Goal: Task Accomplishment & Management: Manage account settings

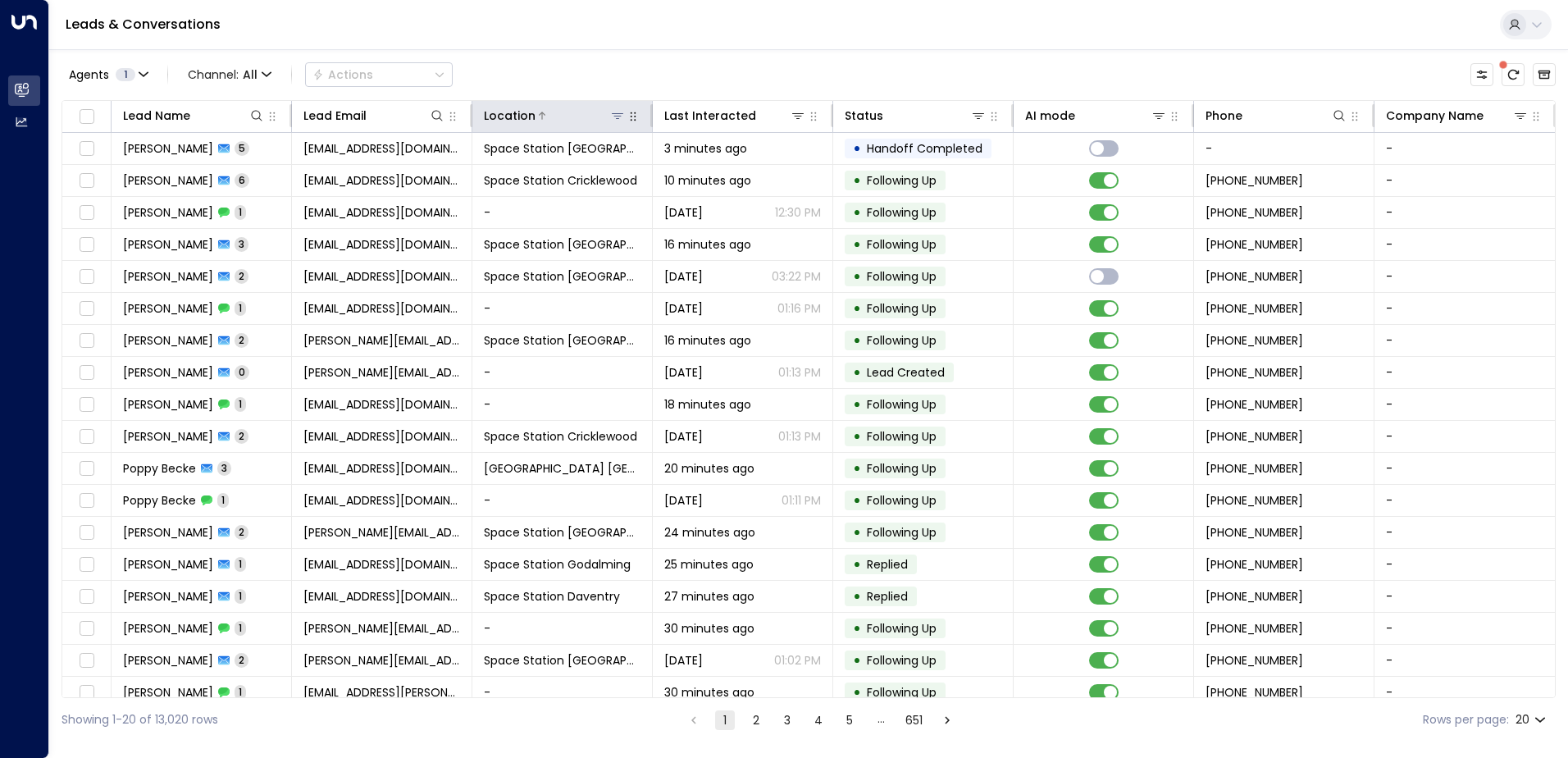
click at [620, 120] on icon at bounding box center [617, 115] width 13 height 13
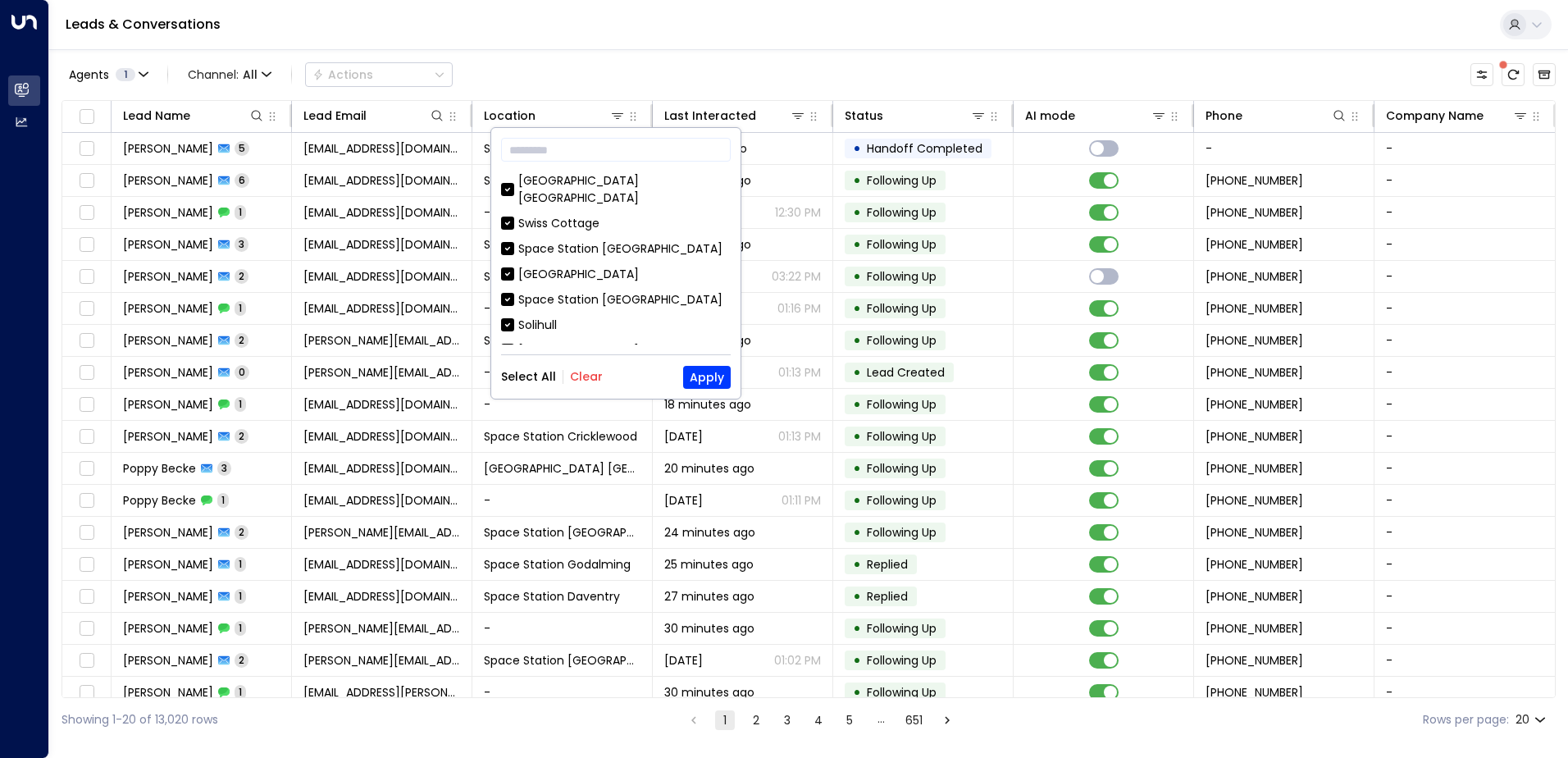
click at [582, 387] on div "Select All Clear Apply" at bounding box center [616, 376] width 230 height 23
click at [582, 380] on button "Clear" at bounding box center [586, 376] width 33 height 13
click at [557, 316] on div "Solihull" at bounding box center [537, 325] width 38 height 17
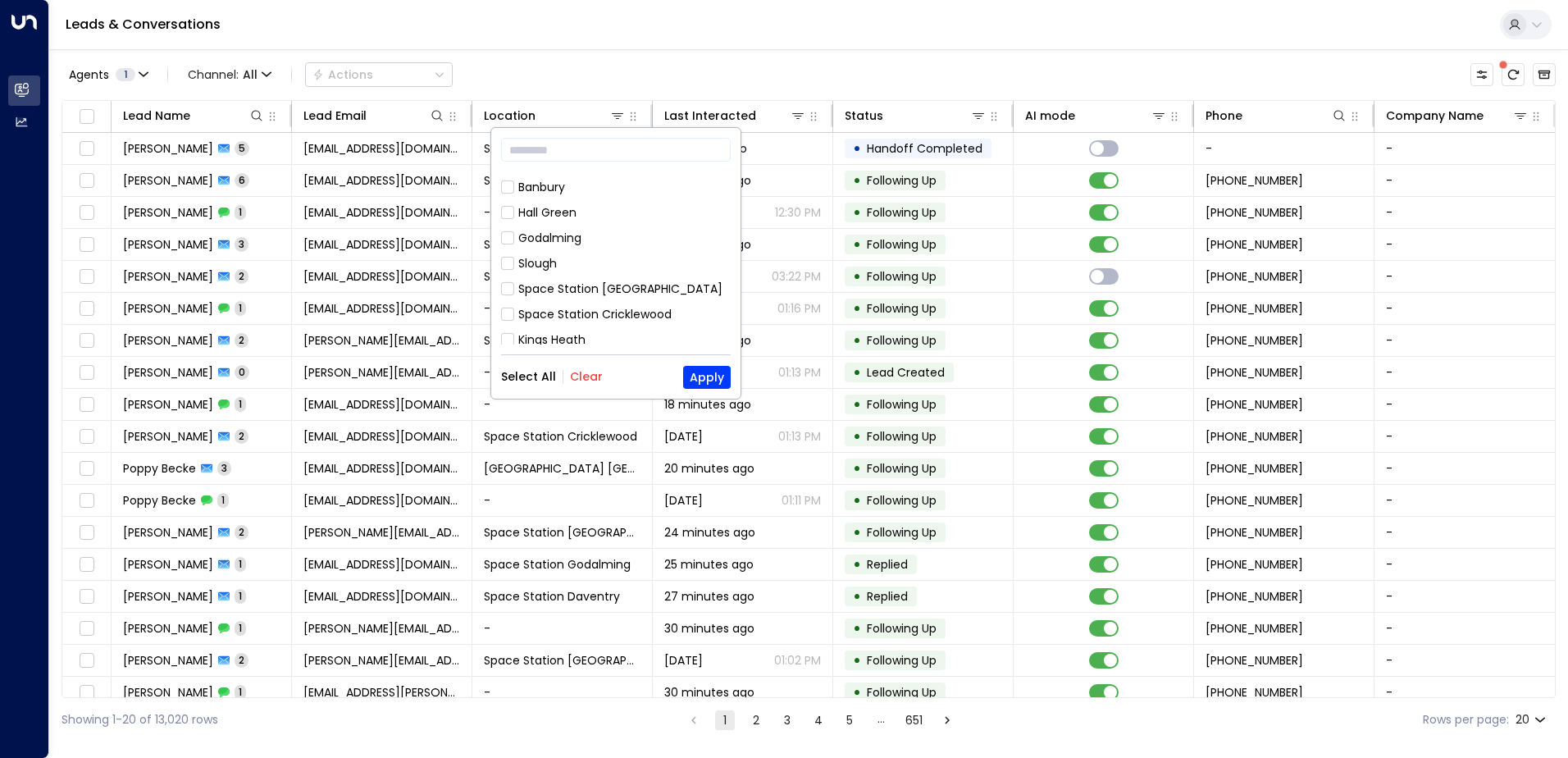
scroll to position [913, 0]
click at [618, 431] on div "Space Station [GEOGRAPHIC_DATA]" at bounding box center [620, 439] width 204 height 17
click at [685, 374] on button "Apply" at bounding box center [707, 376] width 47 height 23
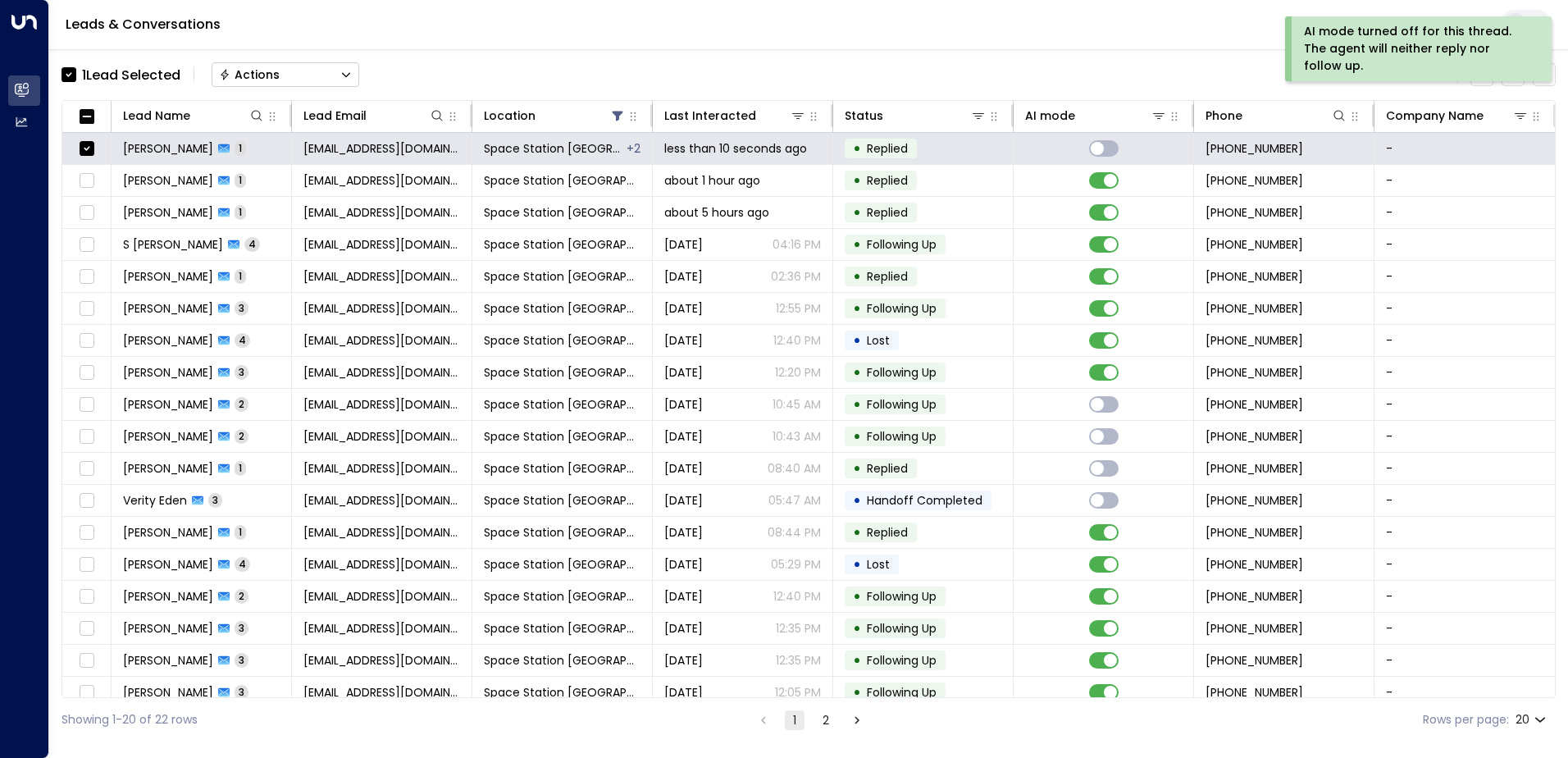
click at [351, 66] on button "Actions" at bounding box center [286, 75] width 148 height 25
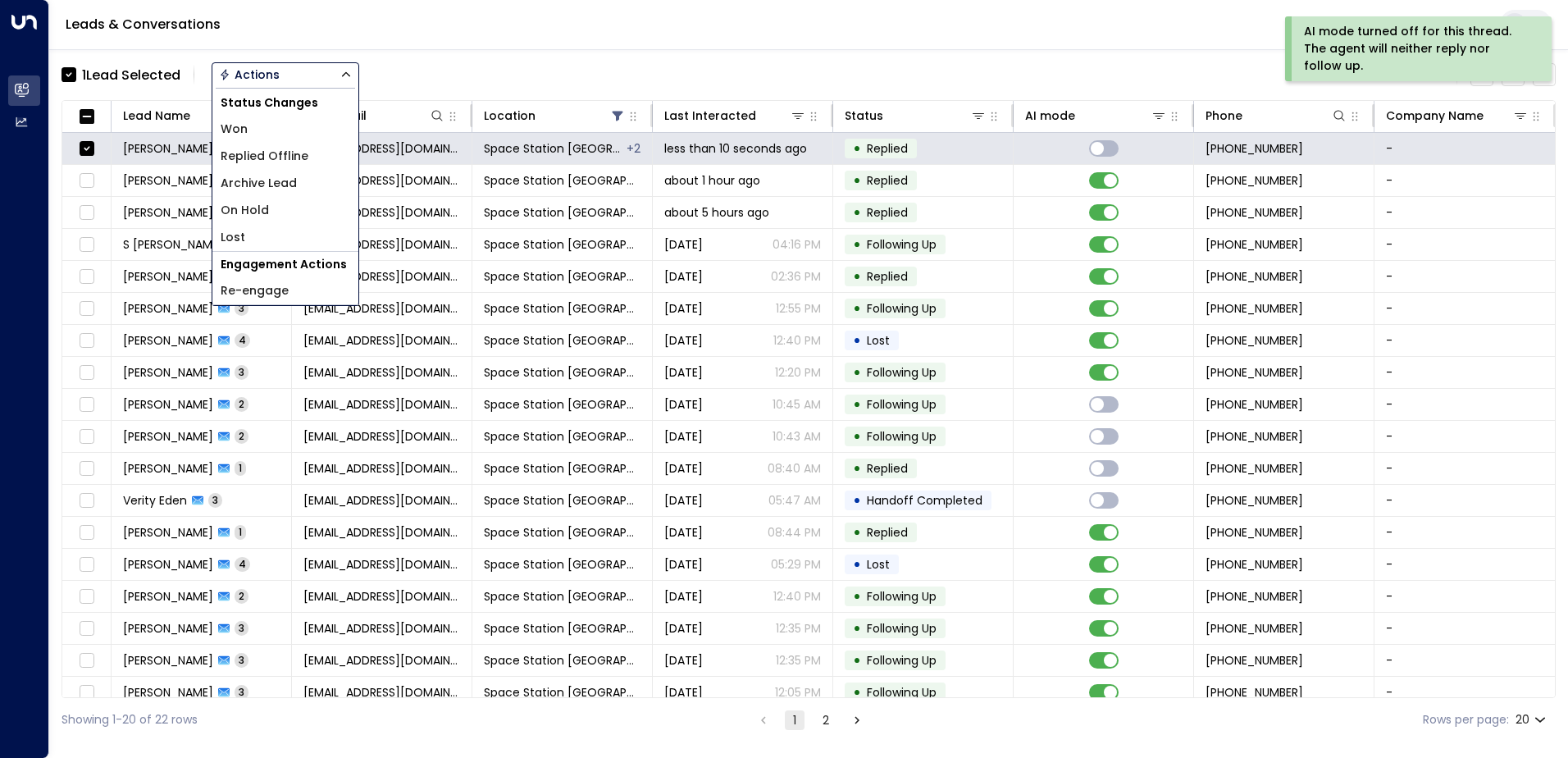
click at [307, 171] on li "Archive Lead" at bounding box center [286, 183] width 146 height 27
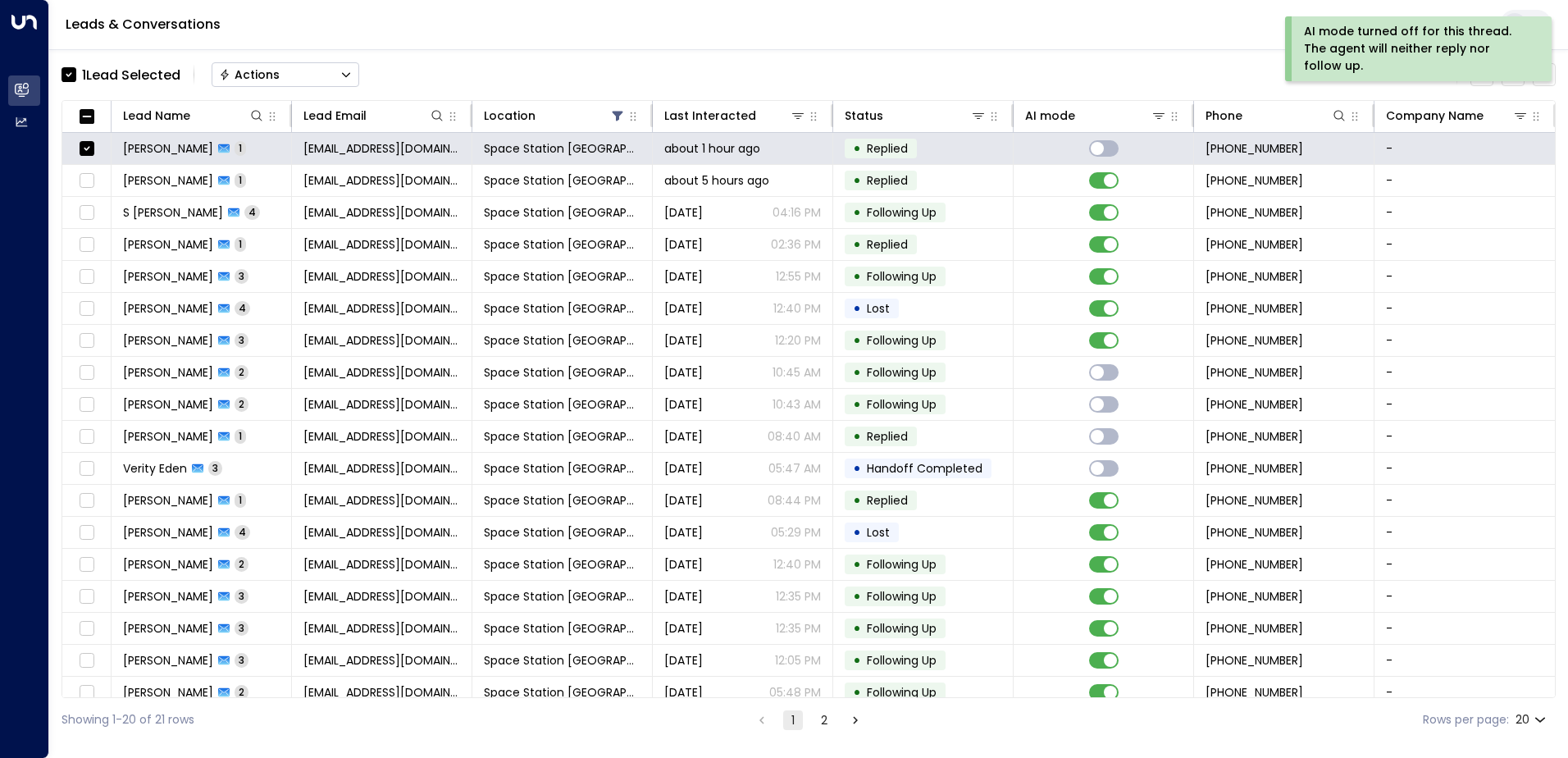
click at [315, 81] on button "Actions" at bounding box center [286, 75] width 148 height 25
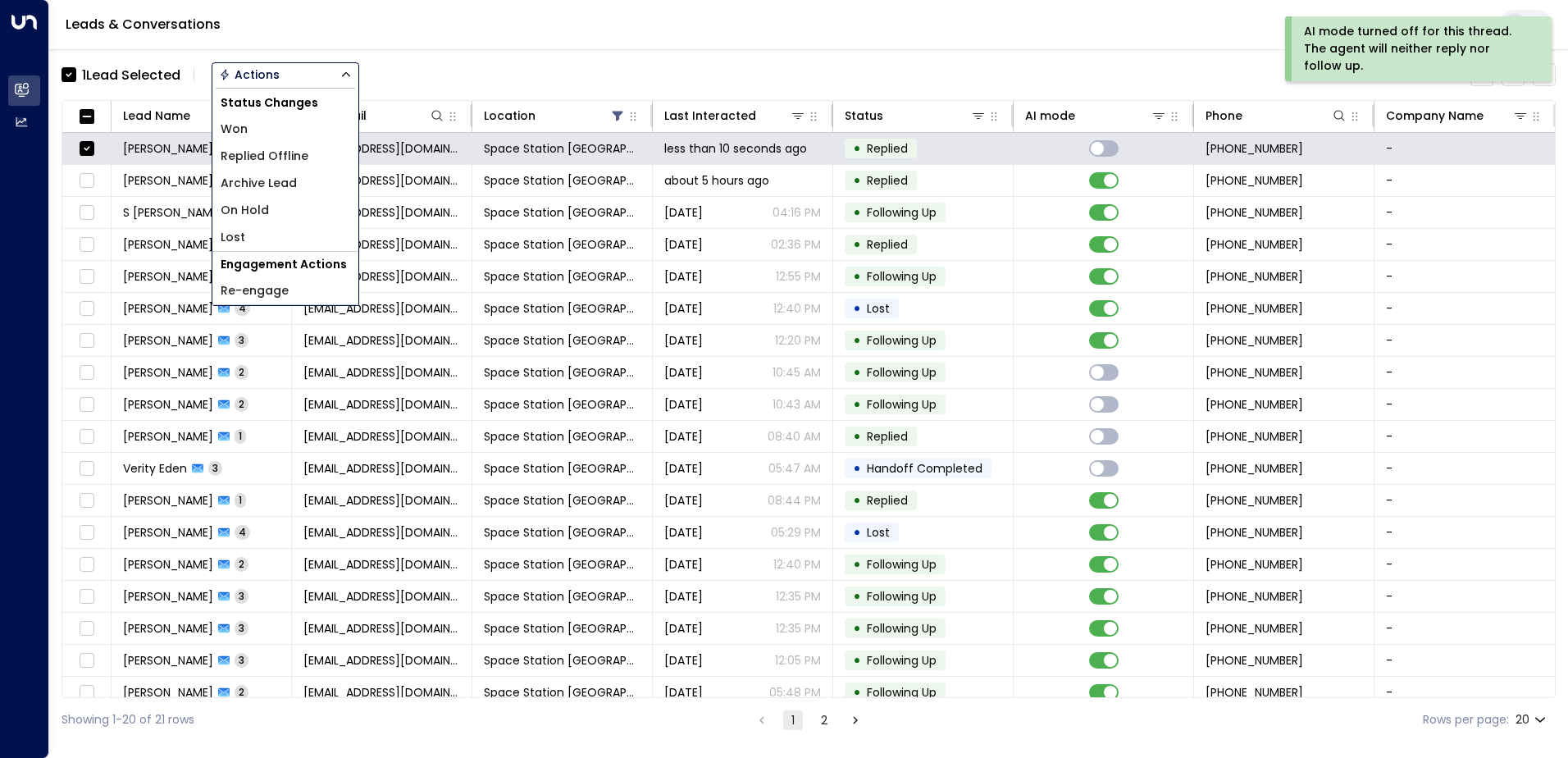
click at [292, 159] on span "Replied Offline" at bounding box center [265, 156] width 88 height 17
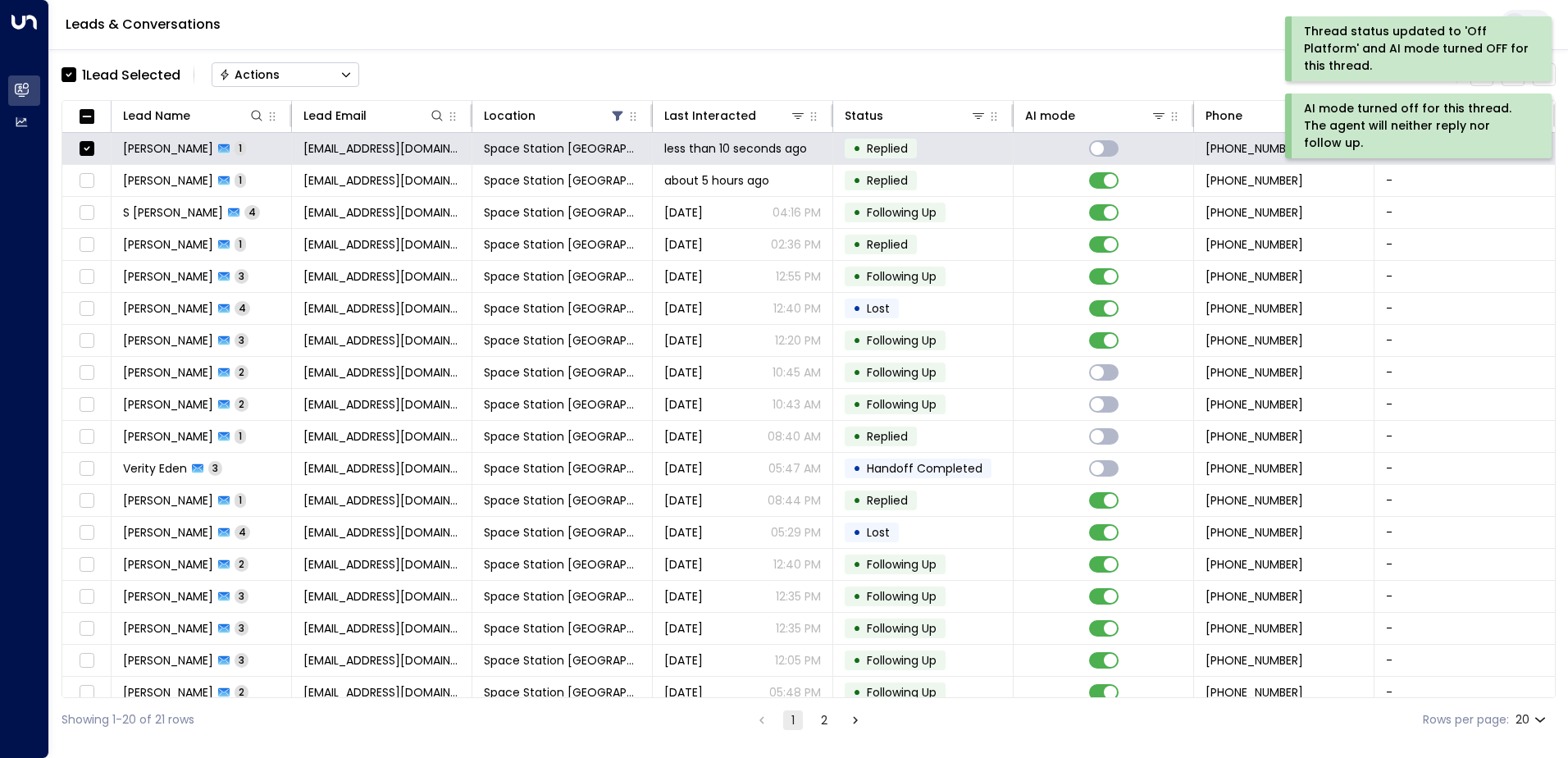
click at [264, 86] on button "Actions" at bounding box center [286, 75] width 148 height 25
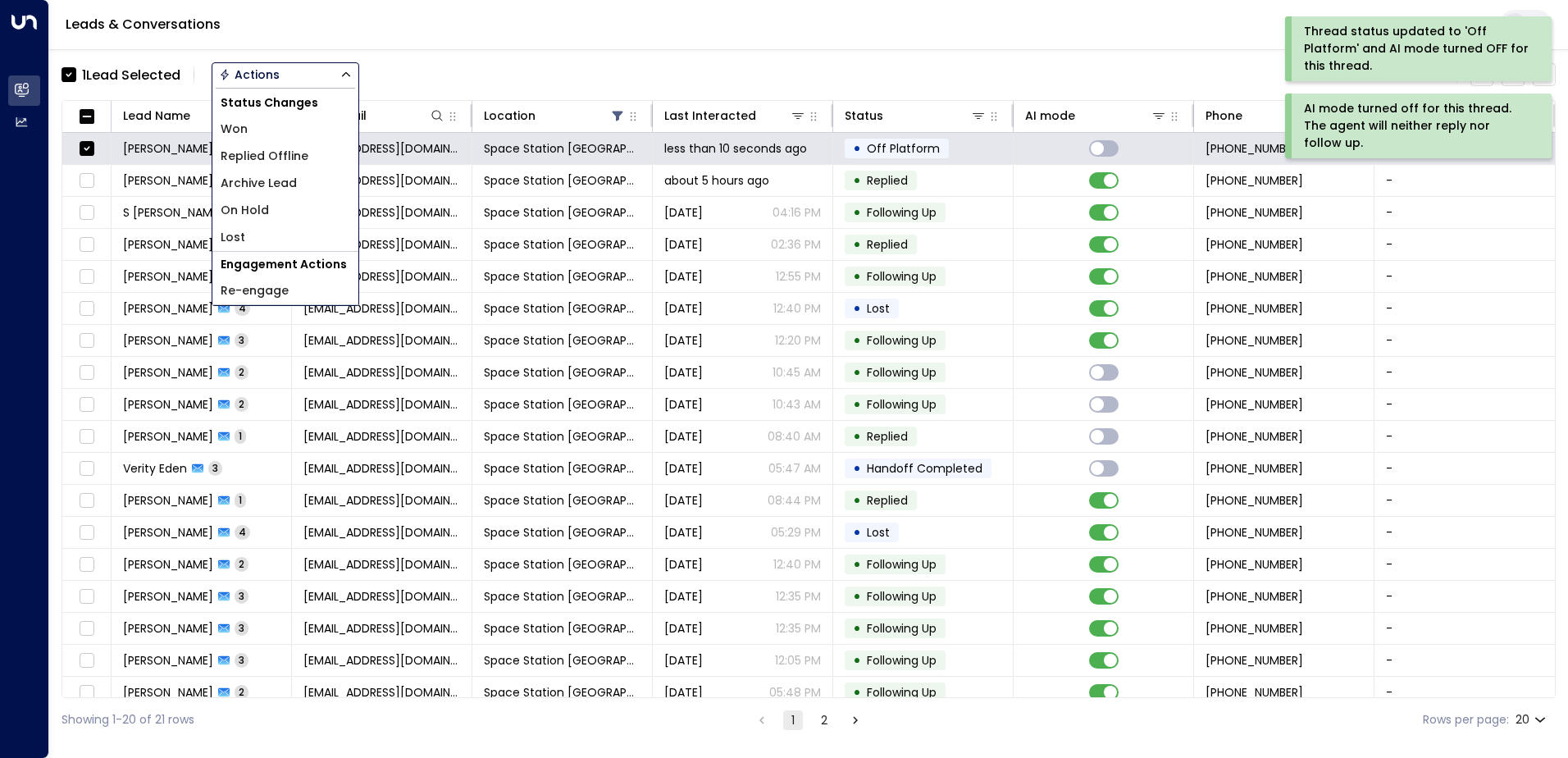
click at [271, 187] on span "Archive Lead" at bounding box center [259, 183] width 76 height 17
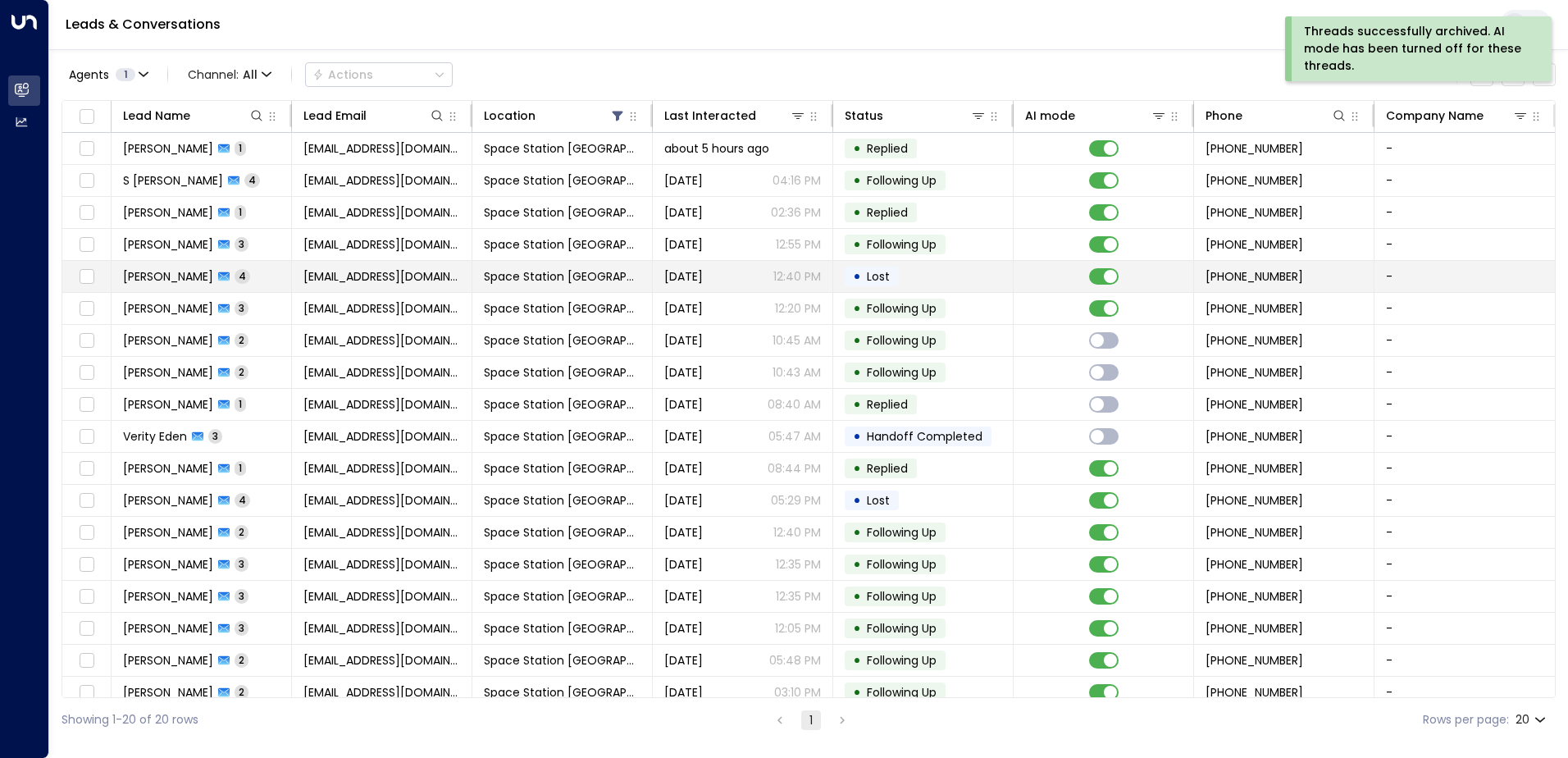
click at [795, 271] on p "12:40 PM" at bounding box center [797, 276] width 47 height 16
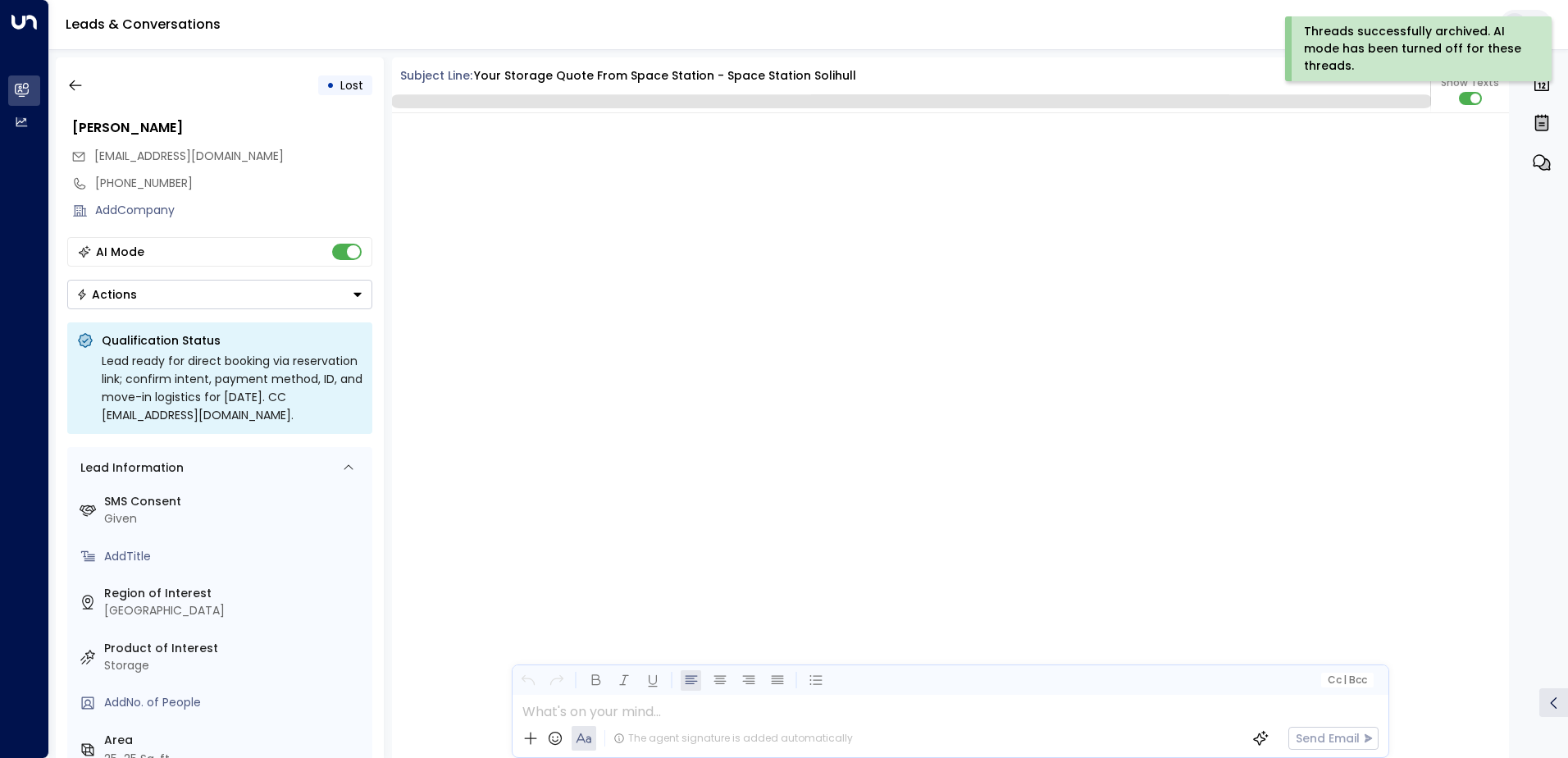
scroll to position [3450, 0]
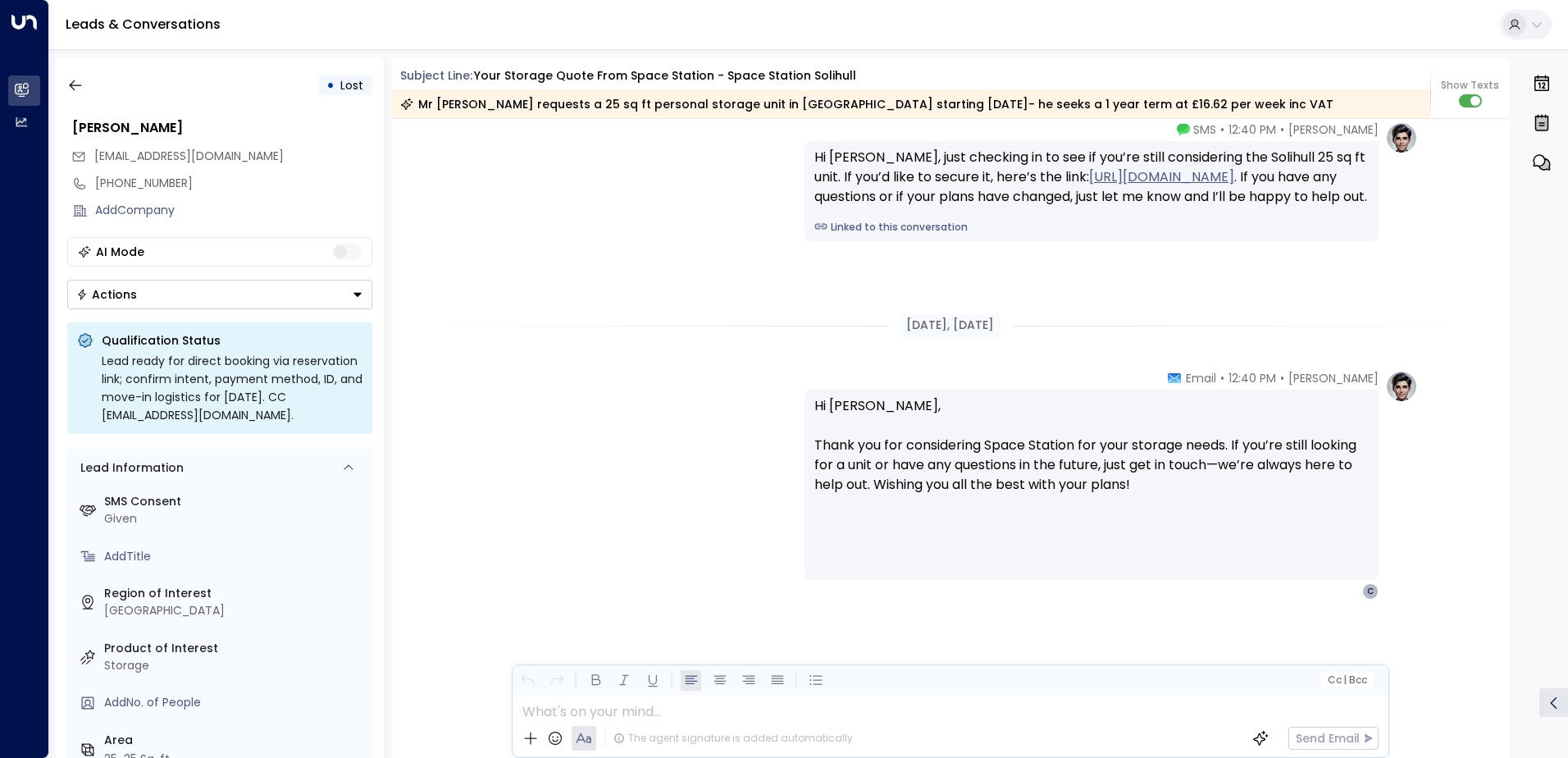
drag, startPoint x: 325, startPoint y: 305, endPoint x: 311, endPoint y: 278, distance: 30.4
click at [325, 304] on button "Actions" at bounding box center [220, 294] width 305 height 30
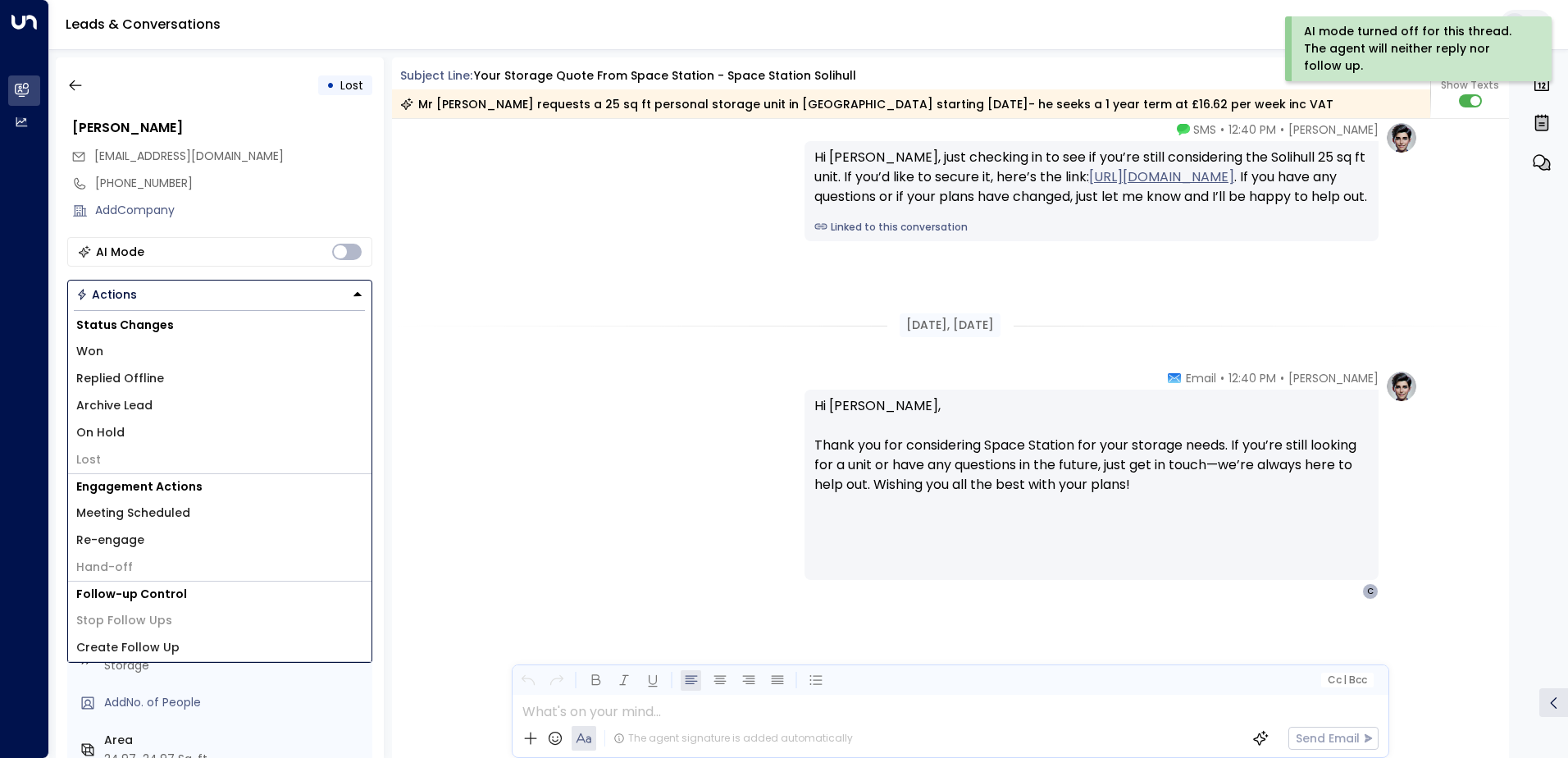
click at [142, 408] on span "Archive Lead" at bounding box center [114, 405] width 76 height 17
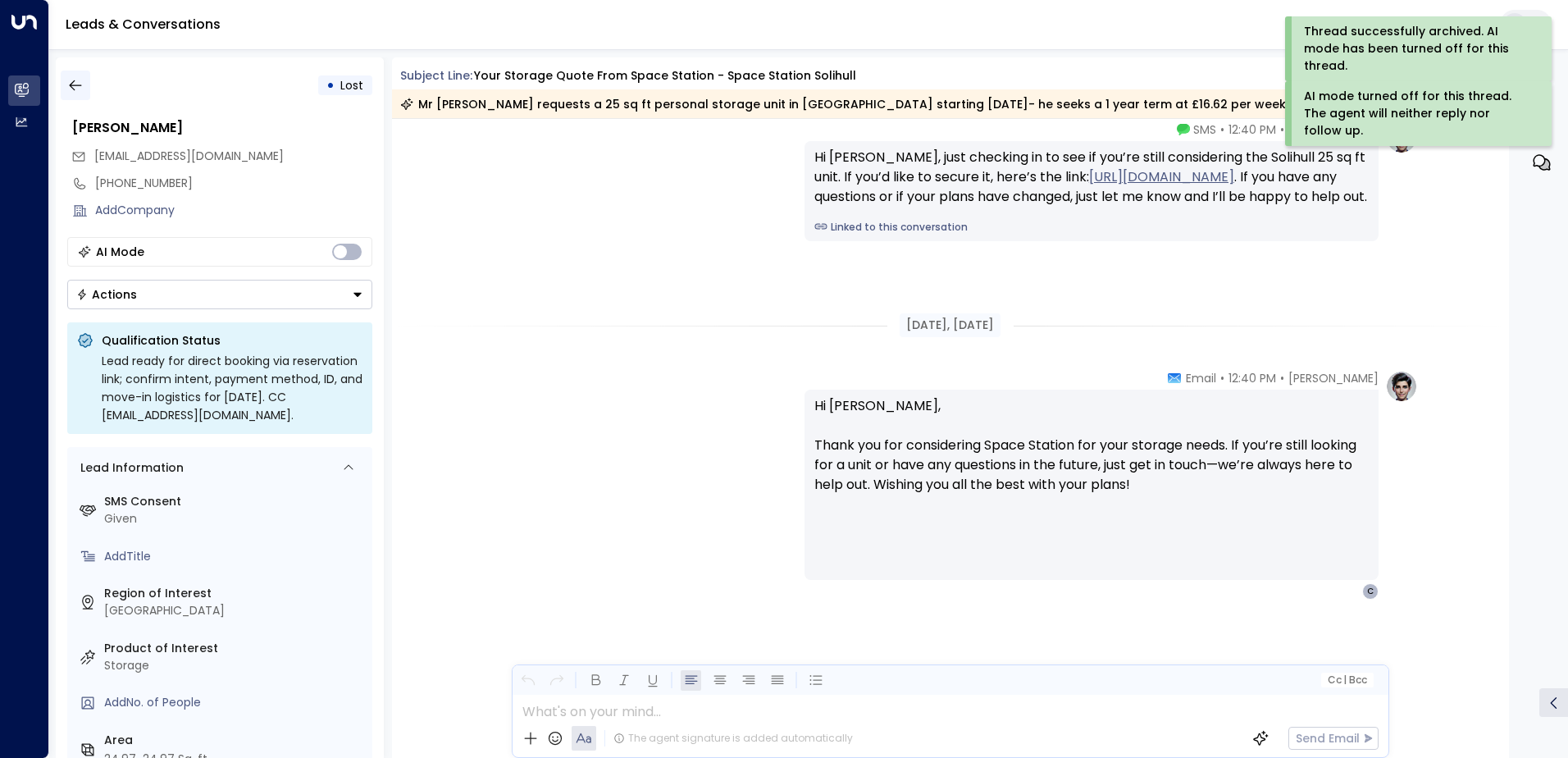
click at [74, 96] on button "button" at bounding box center [75, 85] width 30 height 30
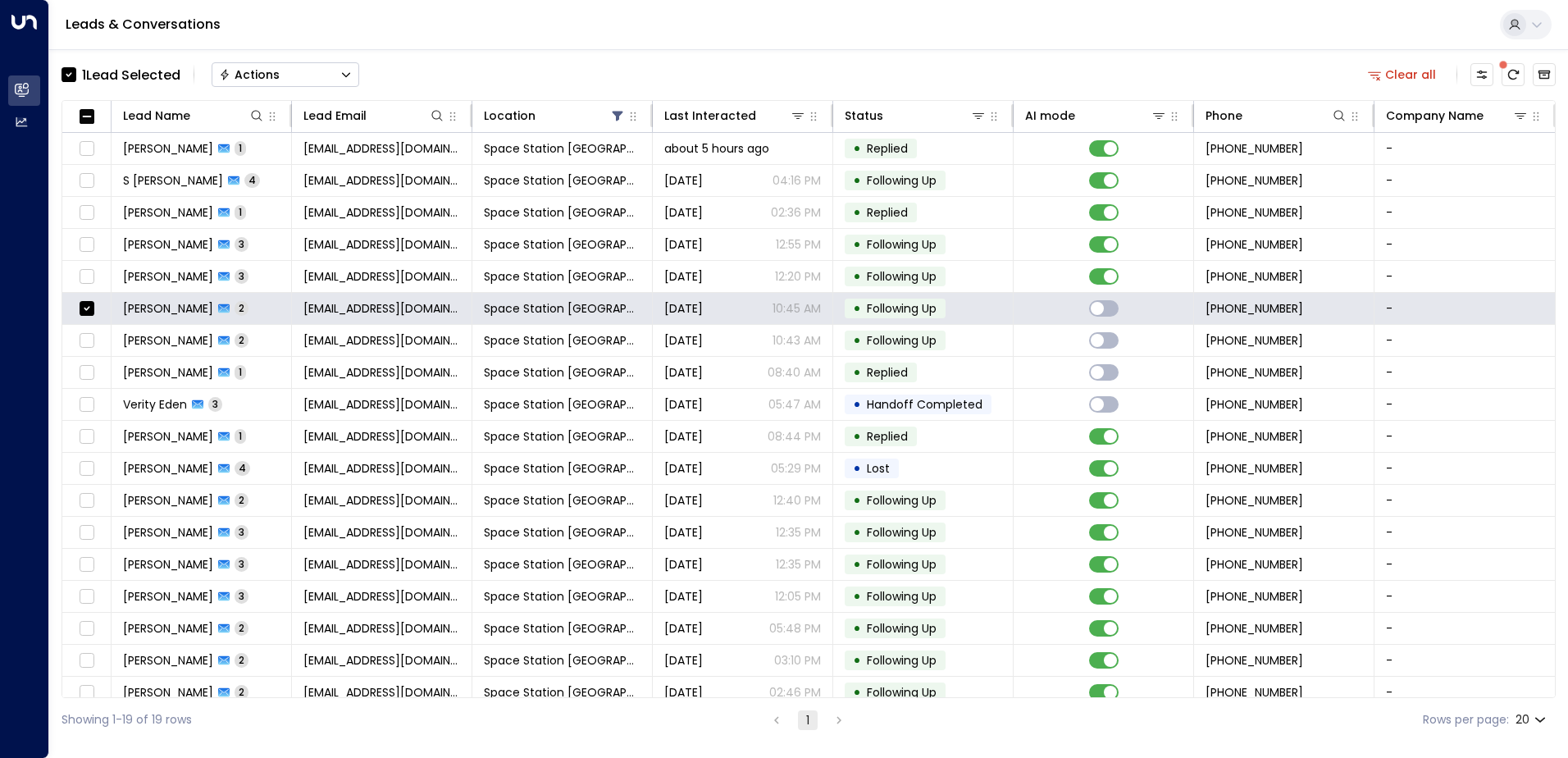
click at [338, 74] on button "Actions" at bounding box center [286, 75] width 148 height 25
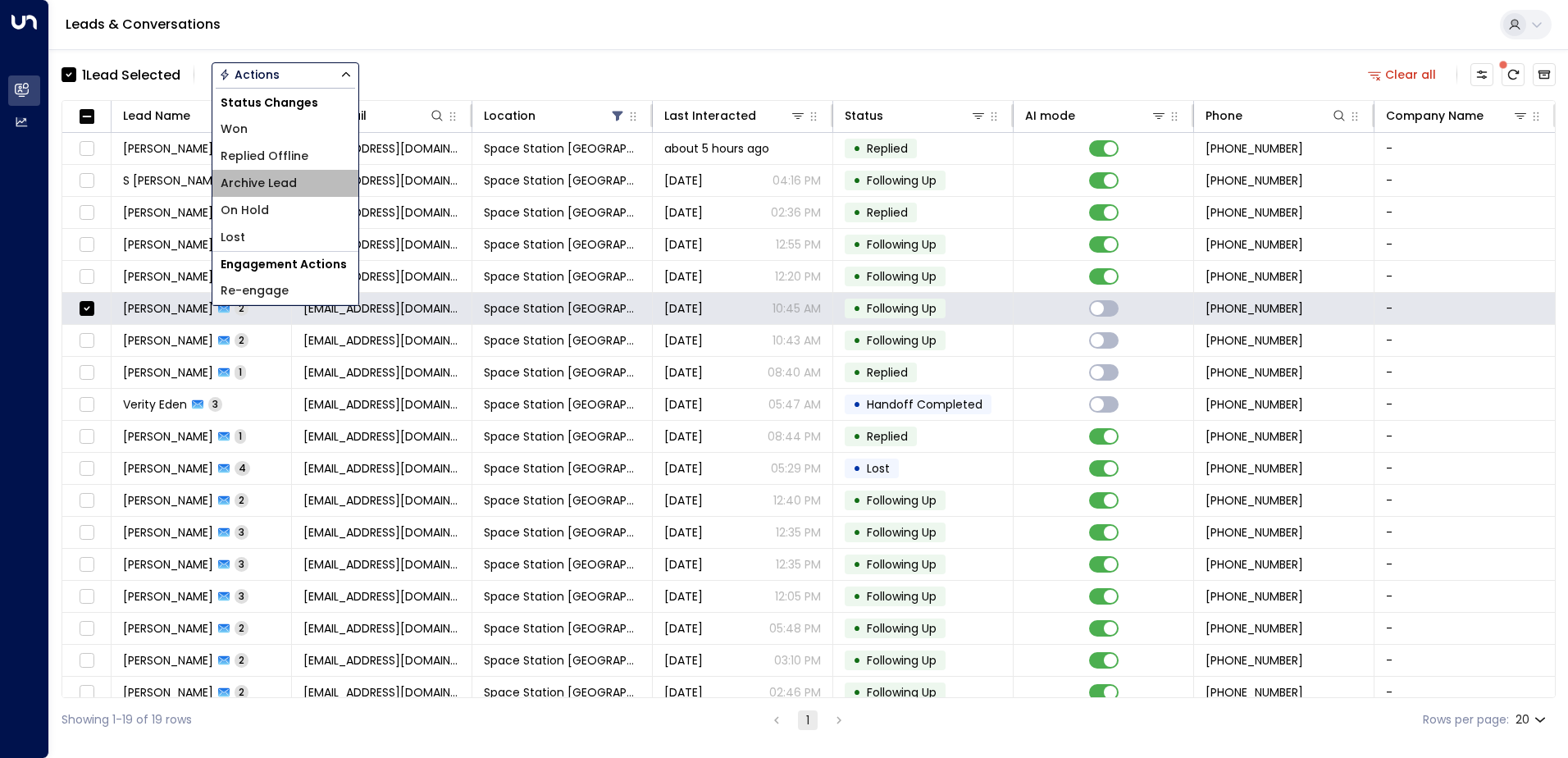
click at [299, 176] on li "Archive Lead" at bounding box center [286, 183] width 146 height 27
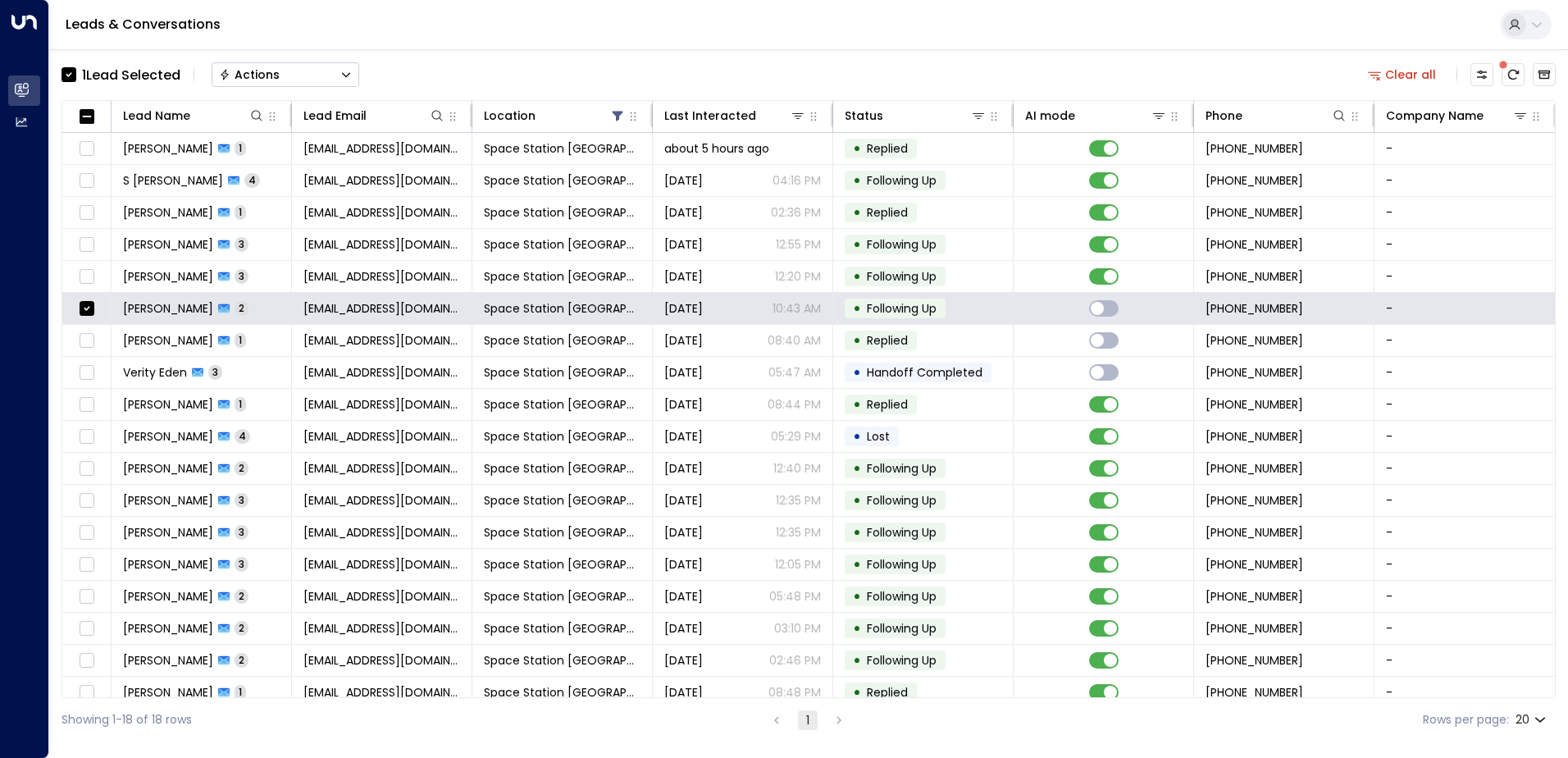
click at [311, 85] on button "Actions" at bounding box center [286, 75] width 148 height 25
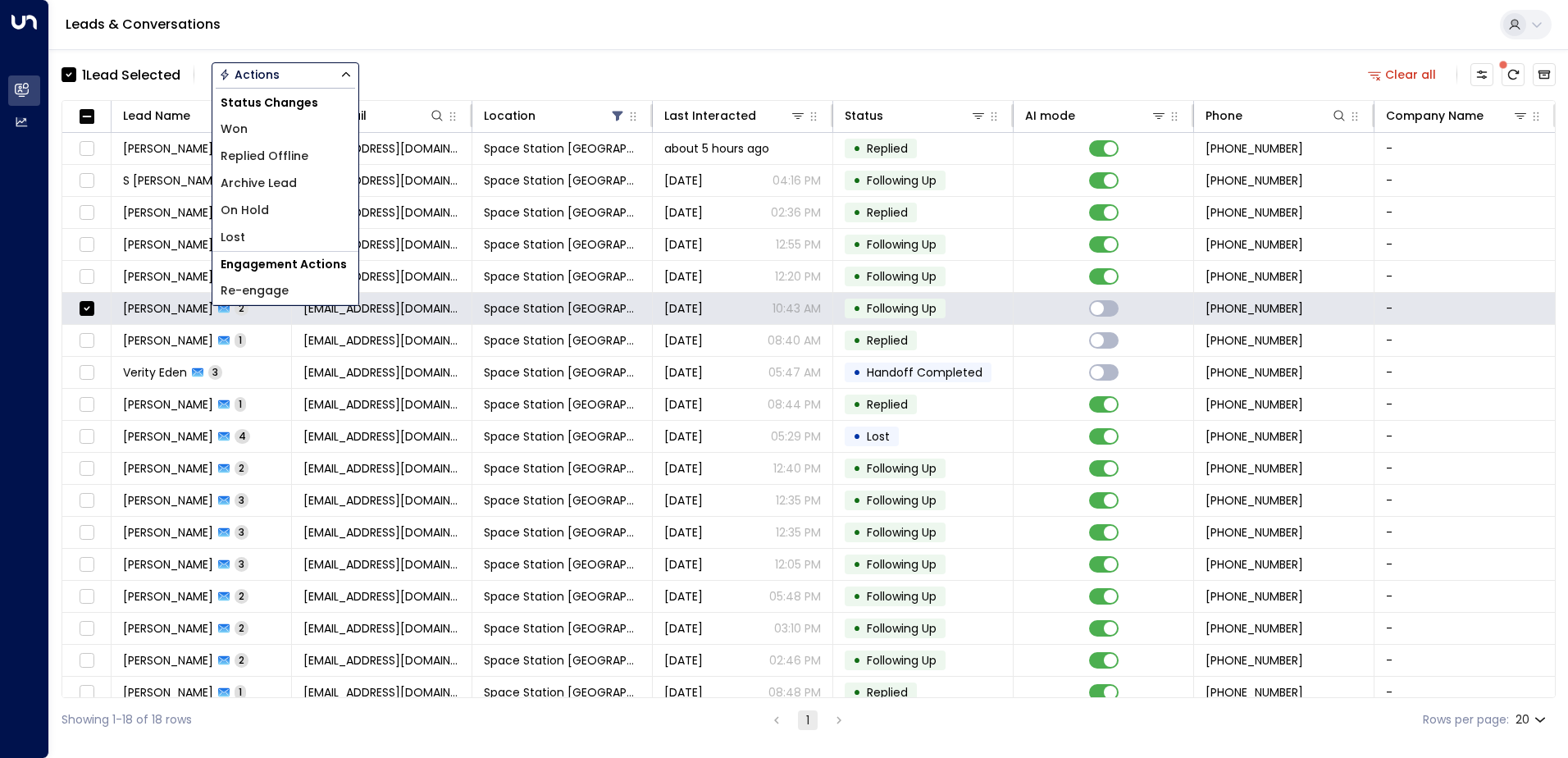
click at [269, 188] on span "Archive Lead" at bounding box center [259, 183] width 76 height 17
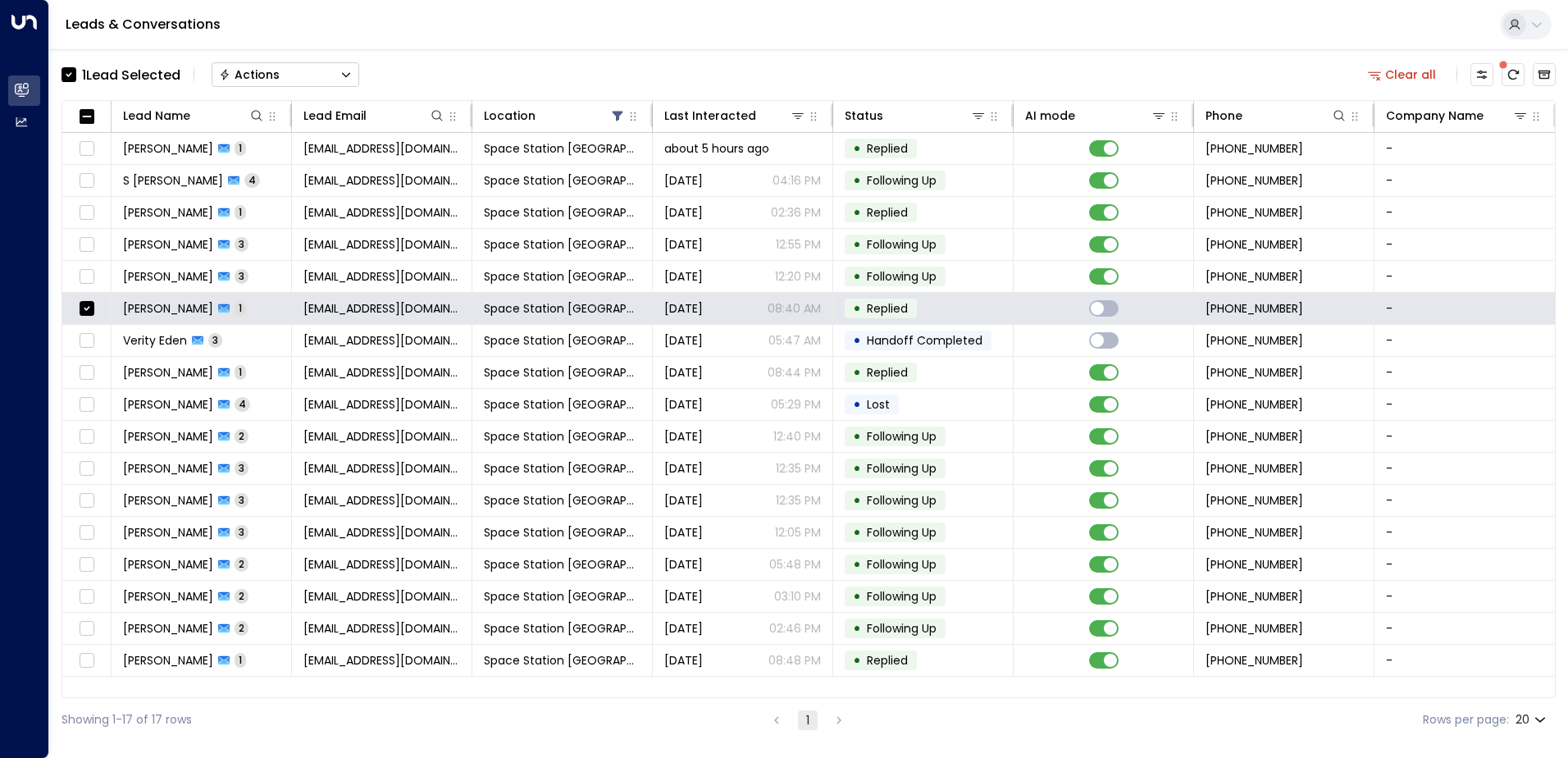
click at [356, 79] on button "Actions" at bounding box center [286, 75] width 148 height 25
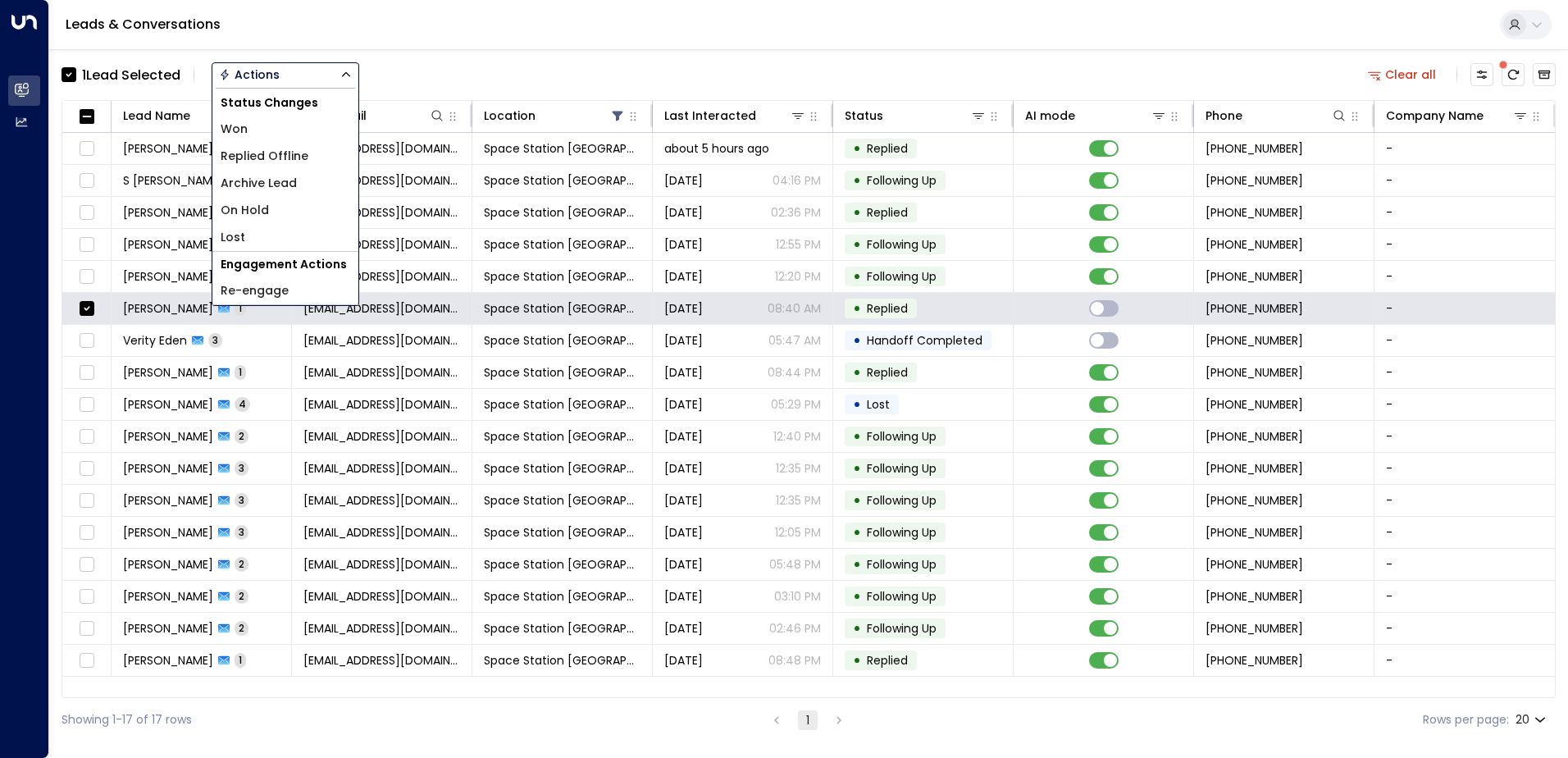
click at [315, 185] on li "Archive Lead" at bounding box center [286, 183] width 146 height 27
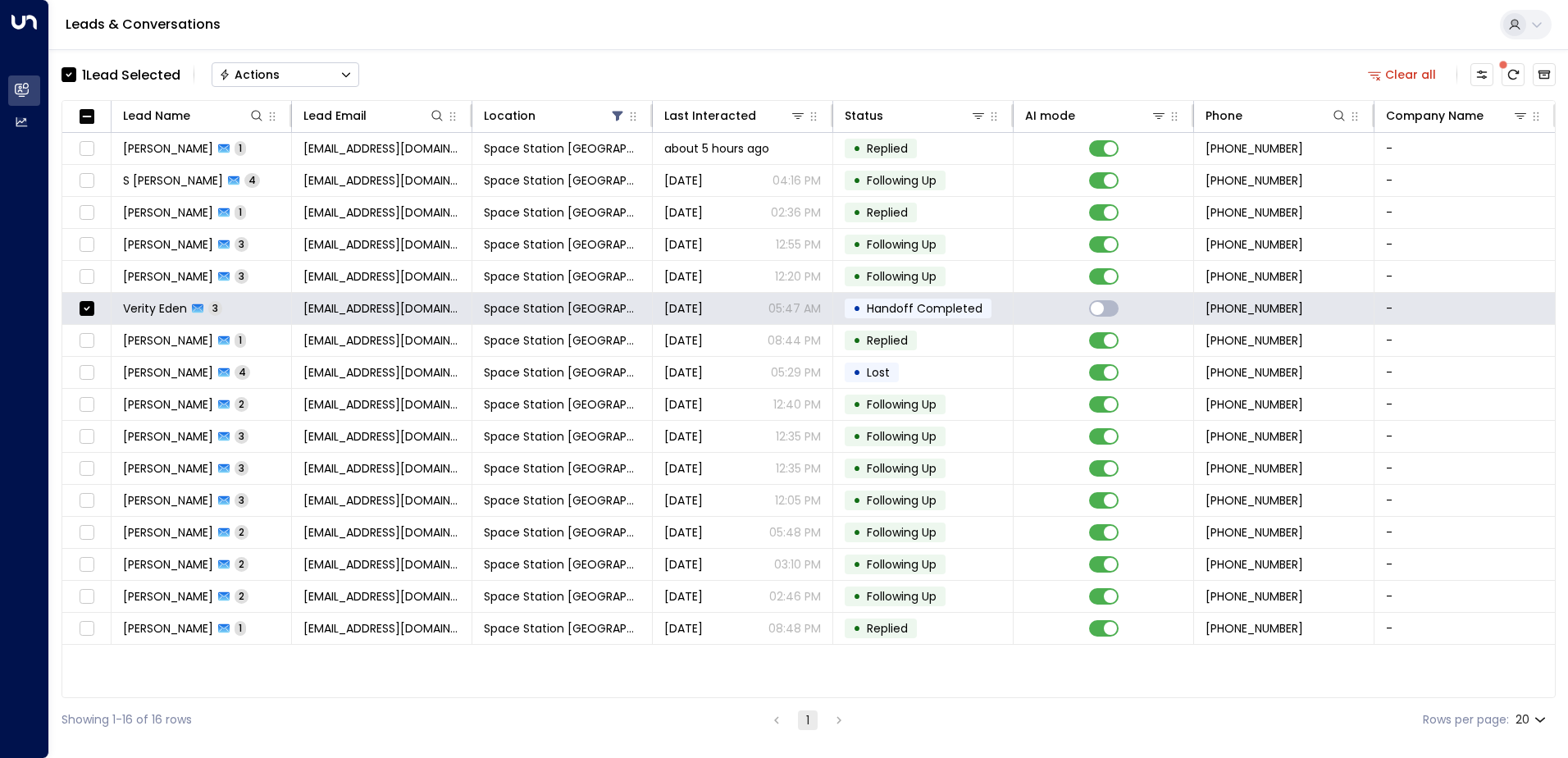
click at [349, 76] on icon "Button group with a nested menu" at bounding box center [346, 75] width 8 height 5
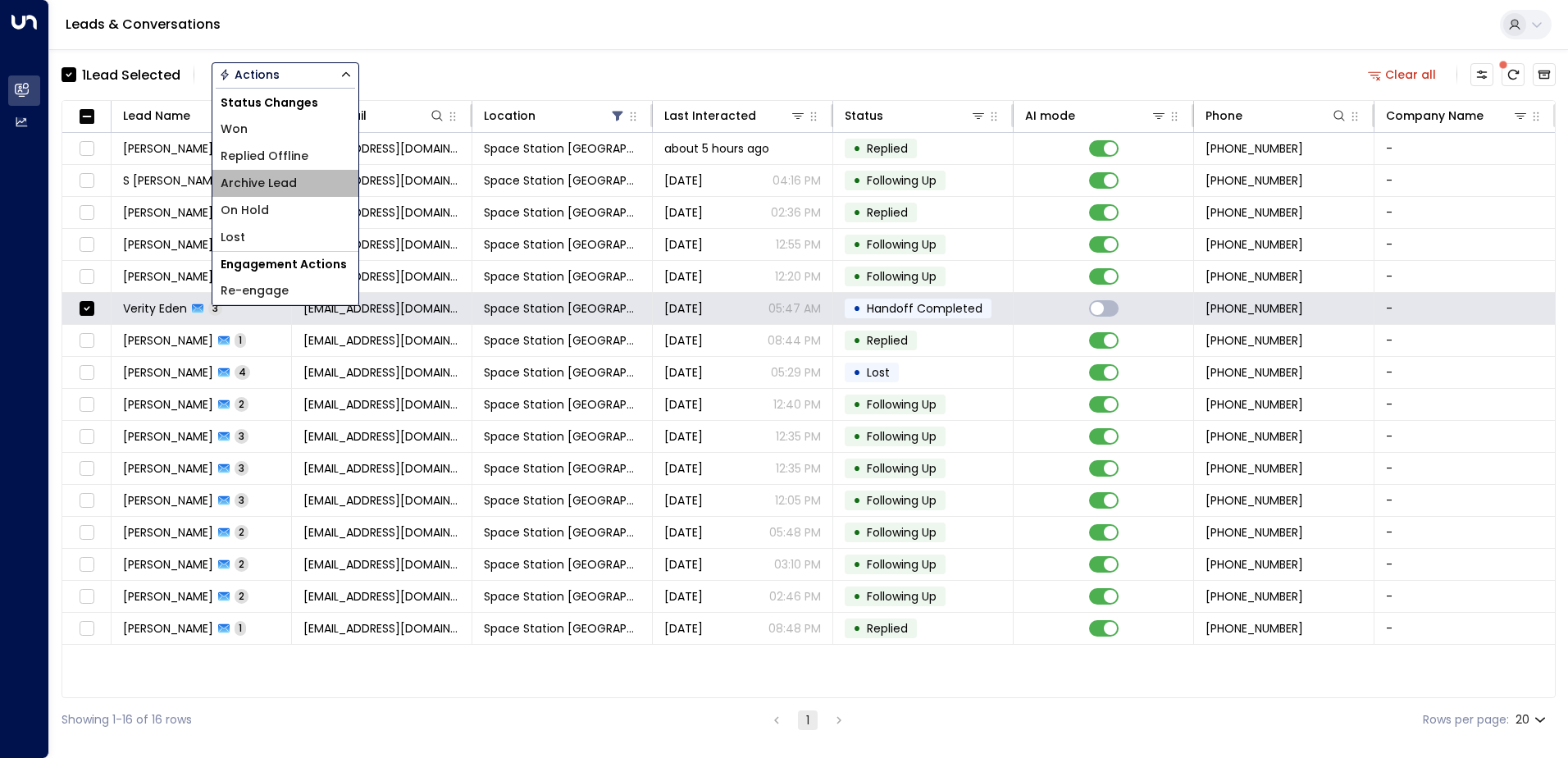
click at [299, 184] on li "Archive Lead" at bounding box center [286, 183] width 146 height 27
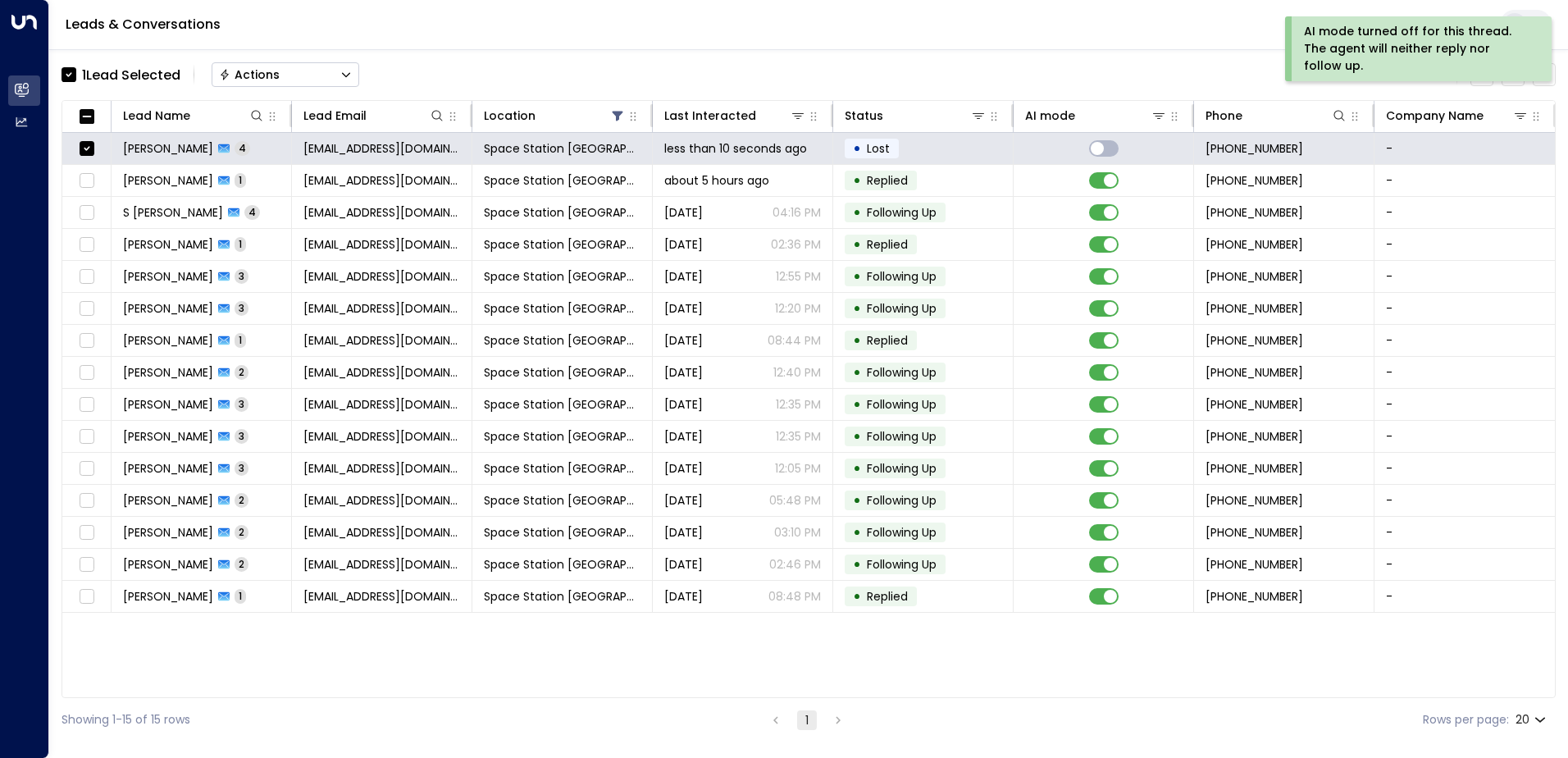
click at [285, 86] on button "Actions" at bounding box center [286, 75] width 148 height 25
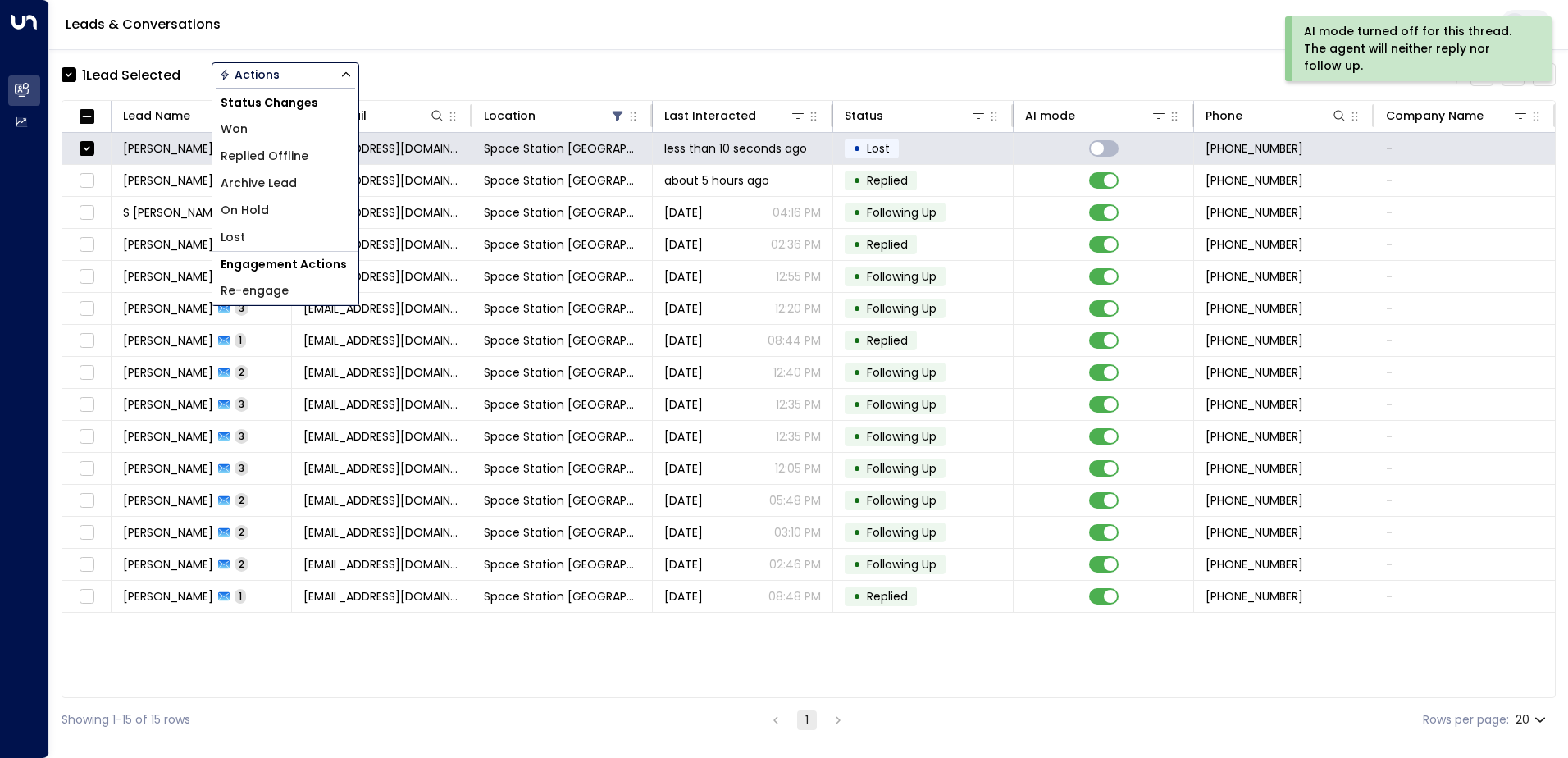
click at [304, 181] on li "Archive Lead" at bounding box center [286, 183] width 146 height 27
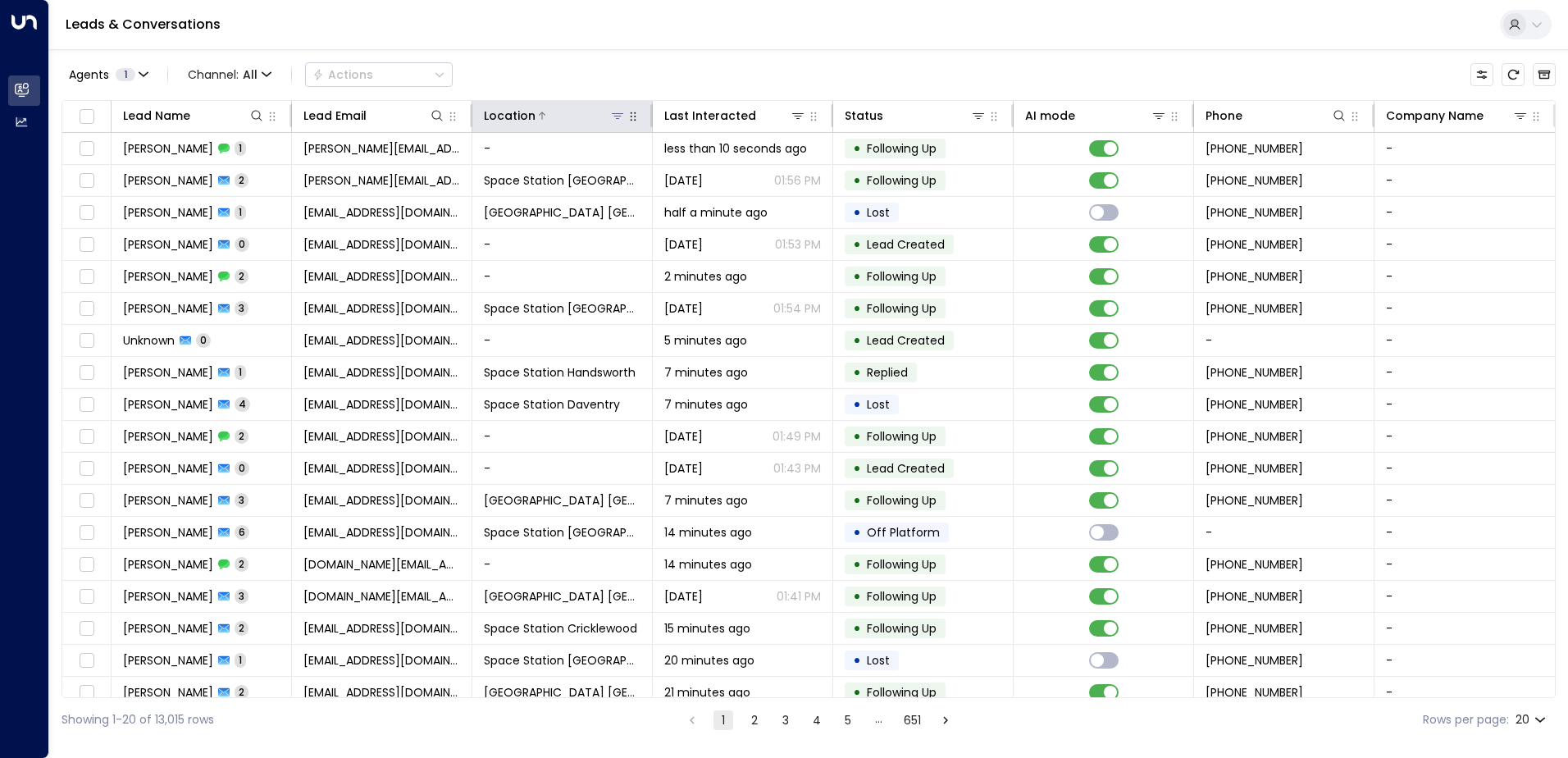
click at [617, 114] on icon at bounding box center [617, 115] width 13 height 13
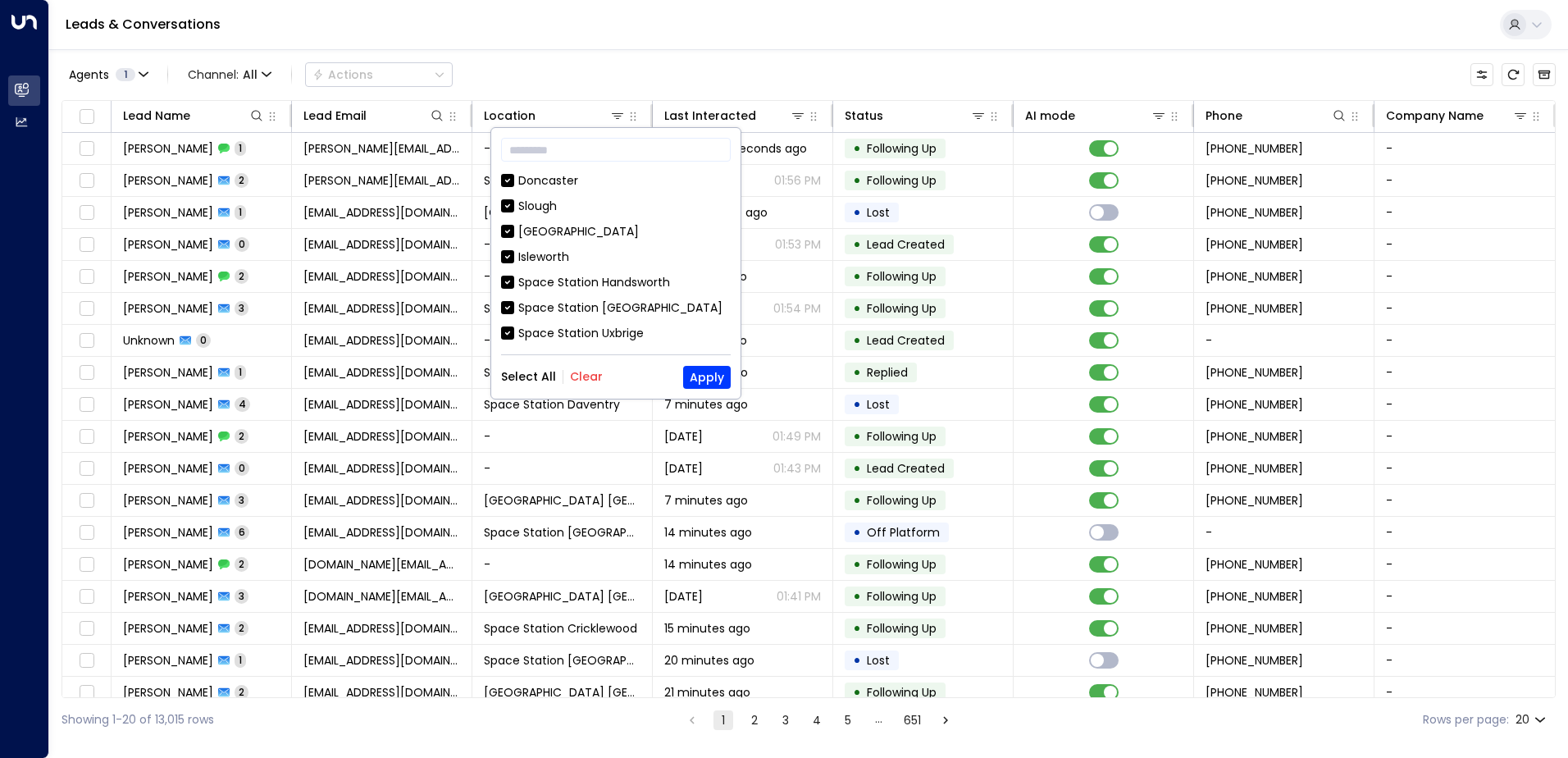
click at [589, 370] on button "Clear" at bounding box center [586, 376] width 33 height 13
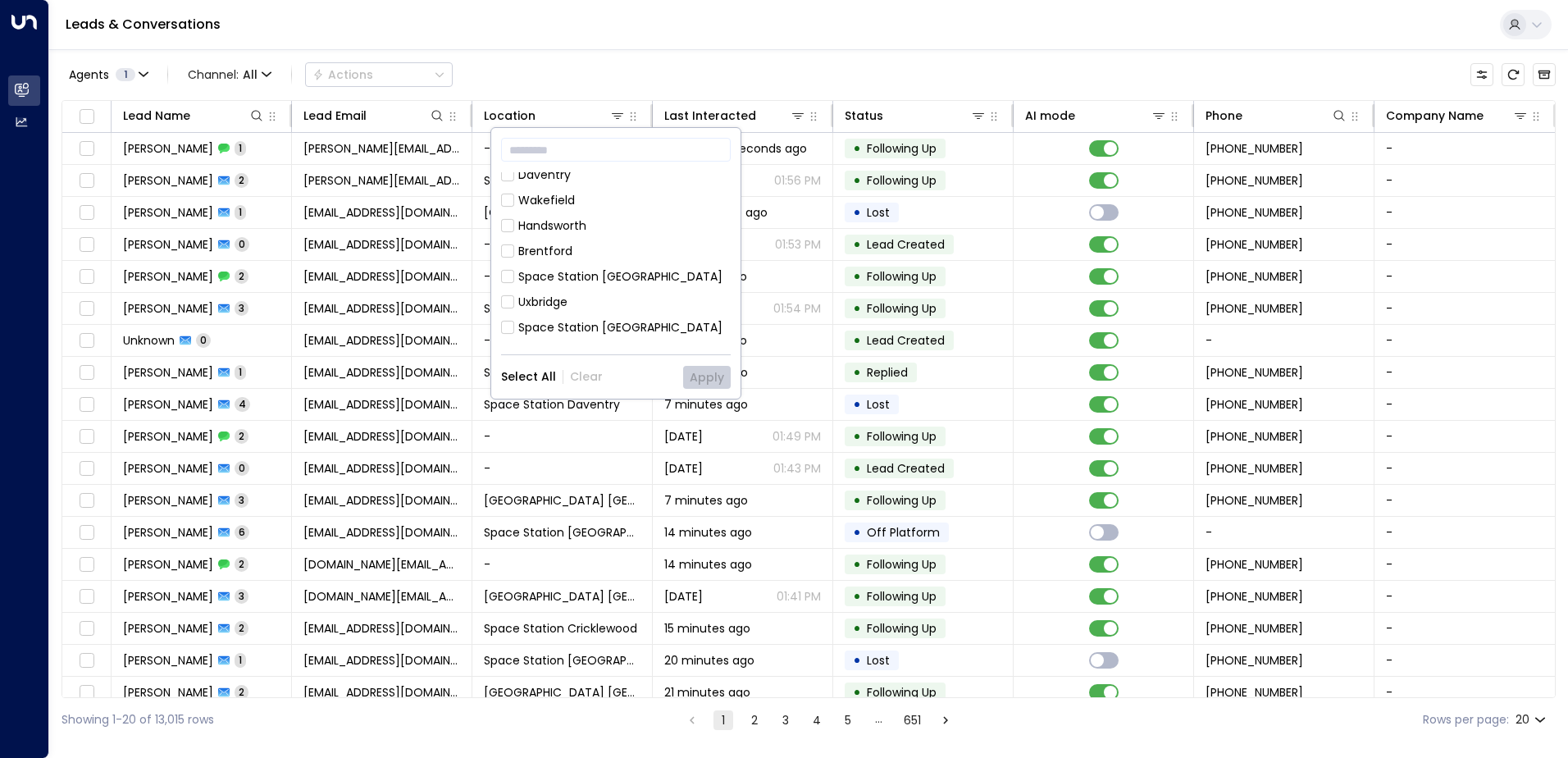
scroll to position [574, 0]
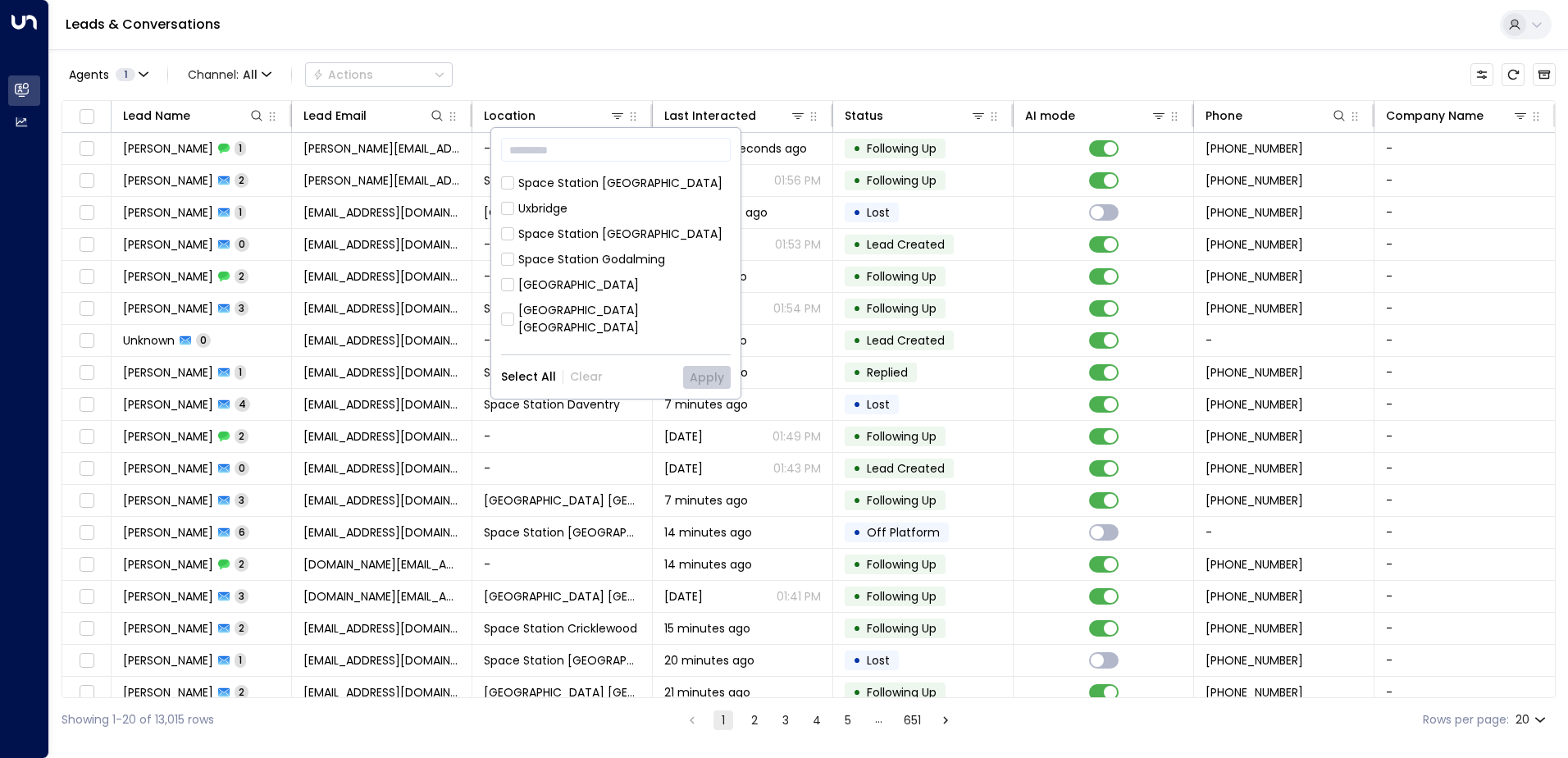
click at [623, 226] on div "Space Station [GEOGRAPHIC_DATA]" at bounding box center [620, 234] width 204 height 17
click at [706, 373] on button "Apply" at bounding box center [707, 376] width 47 height 23
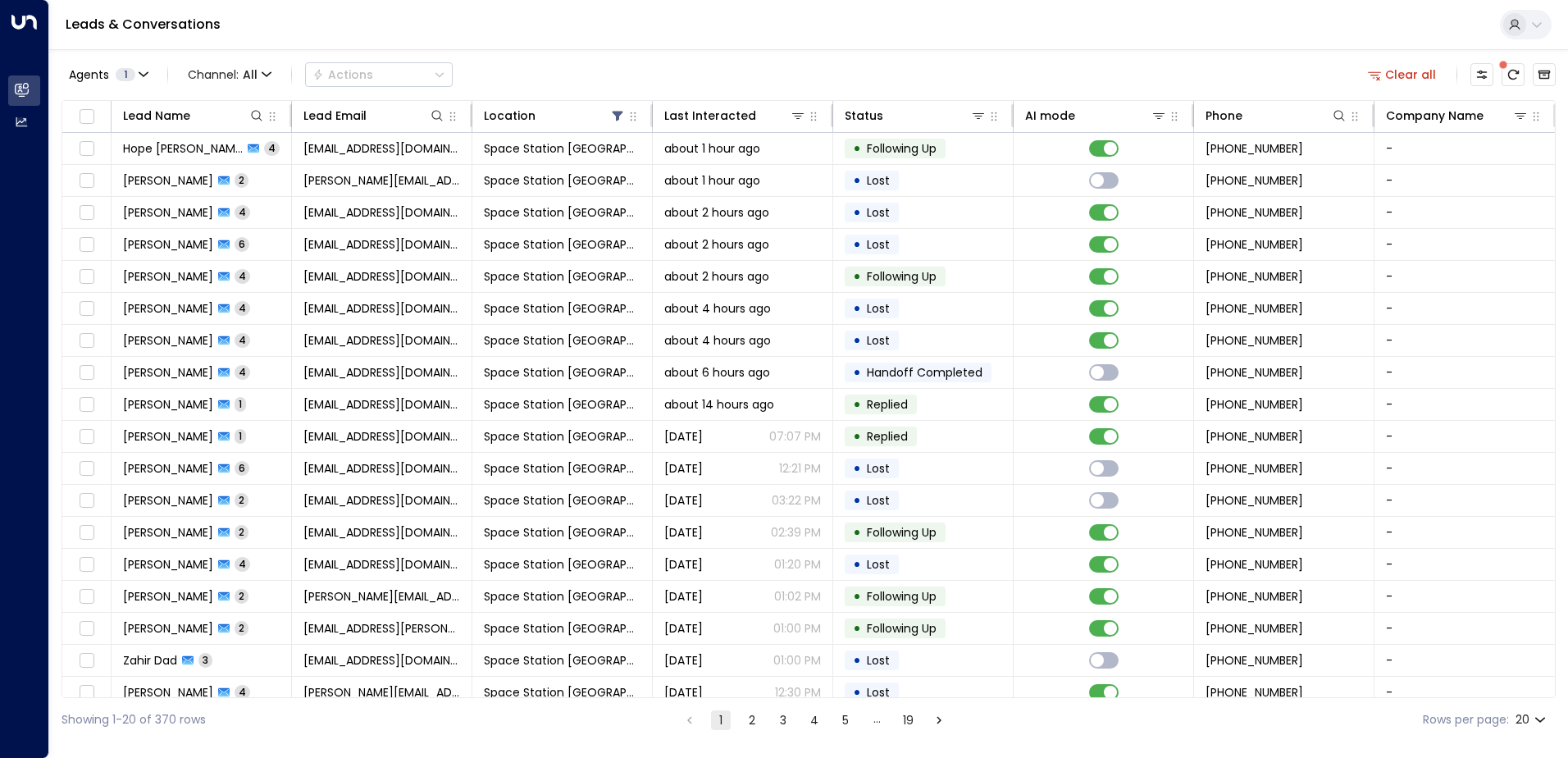
click at [697, 75] on div "Agents 1 Channel: All Actions Clear all" at bounding box center [809, 75] width 1494 height 35
